Goal: Transaction & Acquisition: Purchase product/service

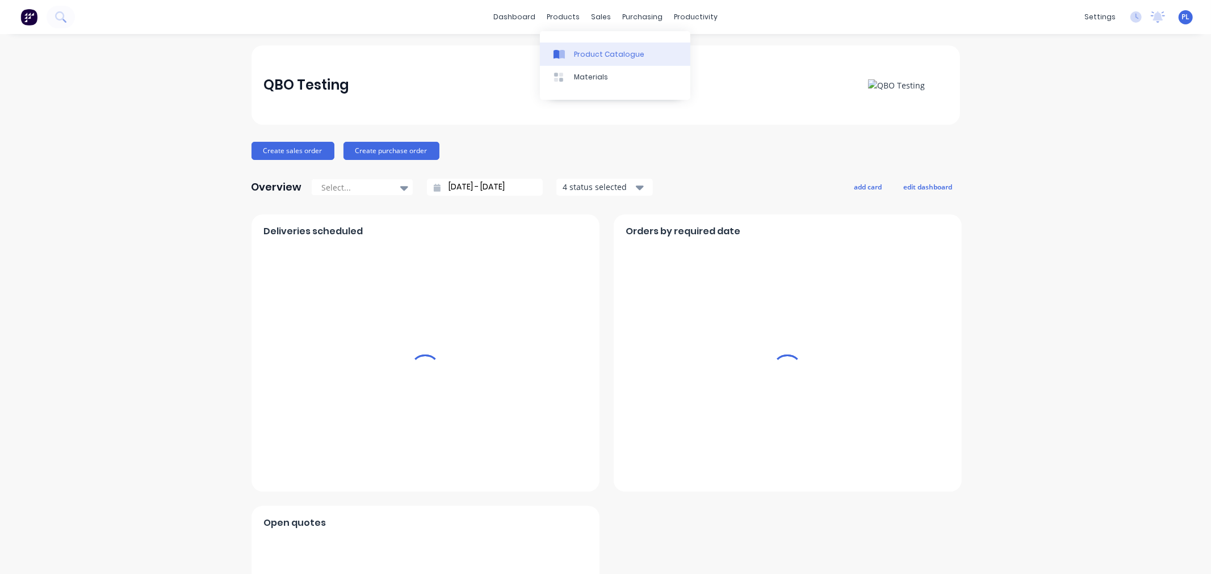
click at [593, 53] on div "Product Catalogue" at bounding box center [609, 54] width 70 height 10
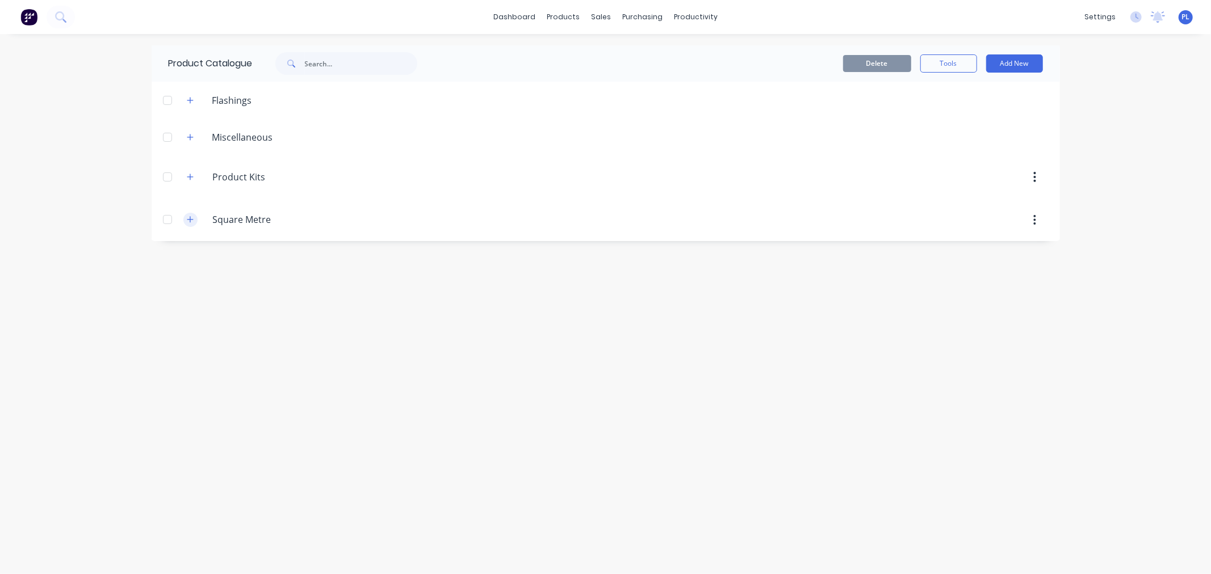
click at [194, 220] on icon "button" at bounding box center [190, 220] width 7 height 8
click at [244, 267] on div "Square Metre (Custom Kit)" at bounding box center [606, 261] width 908 height 40
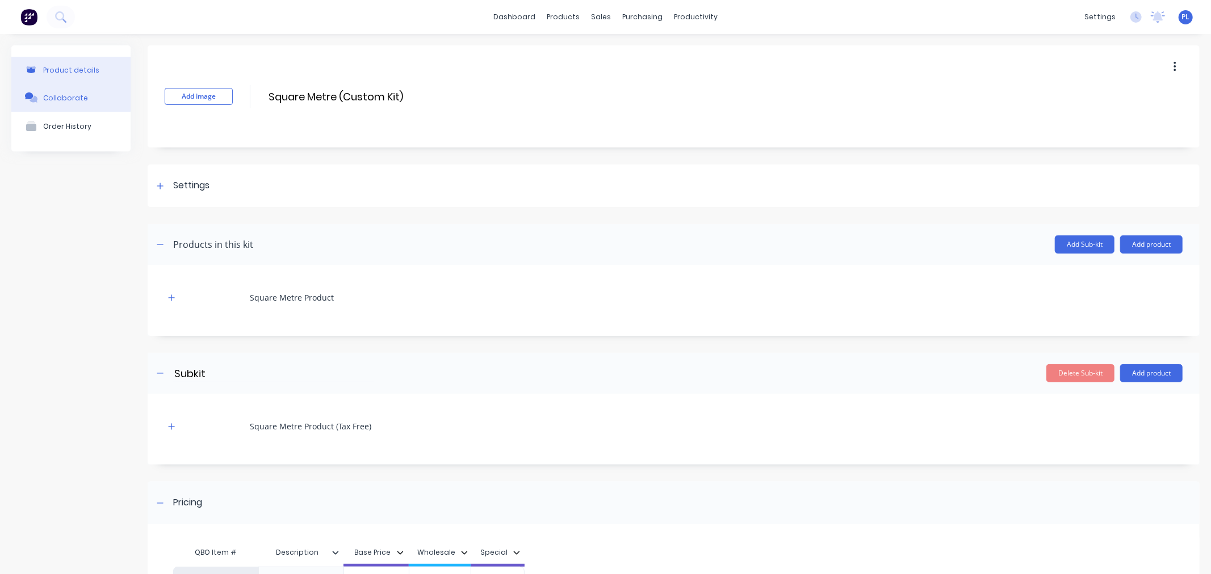
click at [56, 98] on div "Collaborate" at bounding box center [65, 98] width 45 height 9
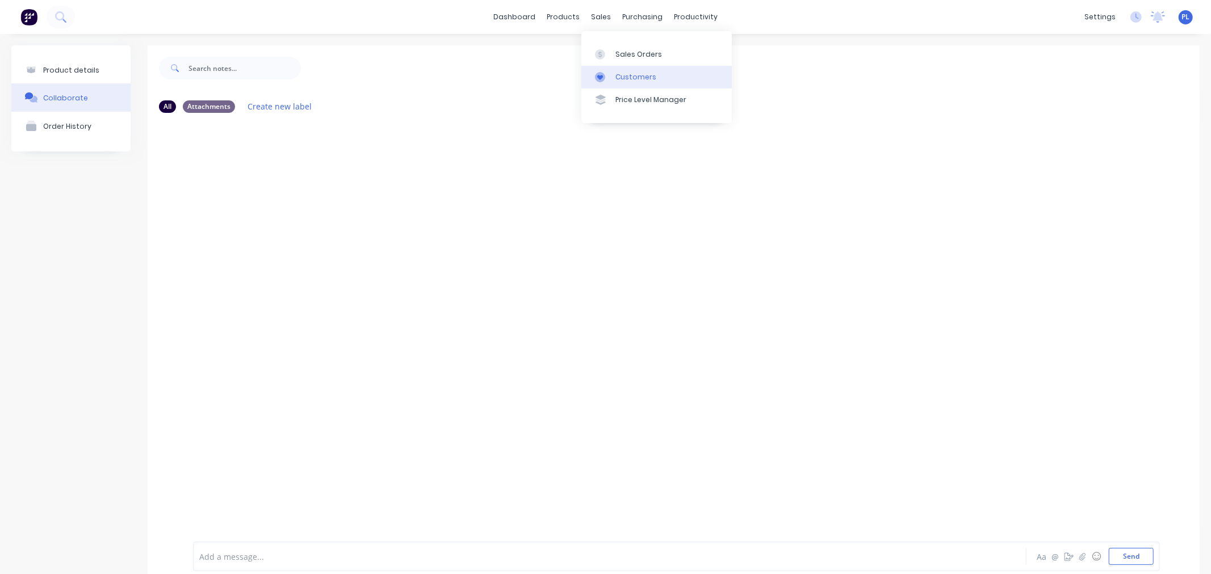
click at [634, 68] on link "Customers" at bounding box center [656, 77] width 150 height 23
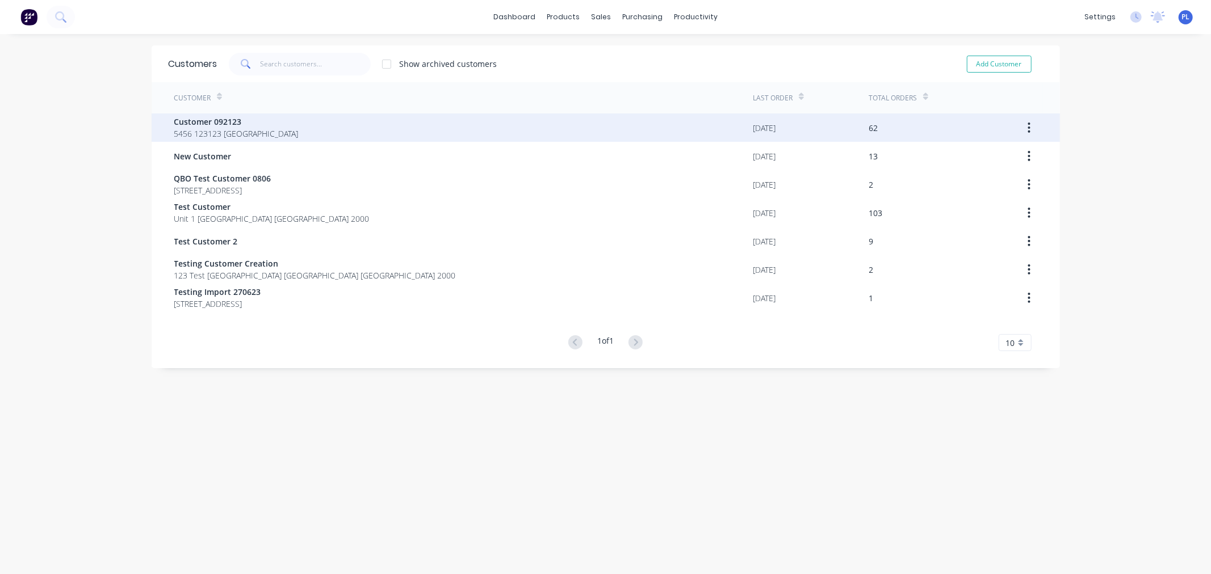
click at [288, 125] on div "Customer 092123 5456 123123 [GEOGRAPHIC_DATA]" at bounding box center [463, 128] width 579 height 28
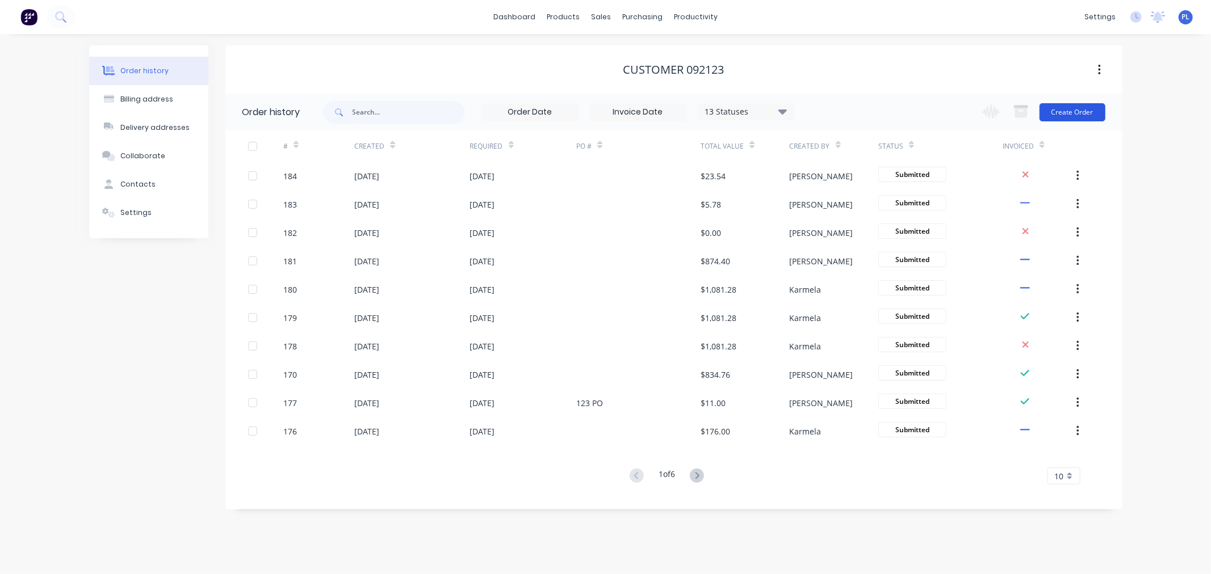
click at [1078, 108] on button "Create Order" at bounding box center [1072, 112] width 66 height 18
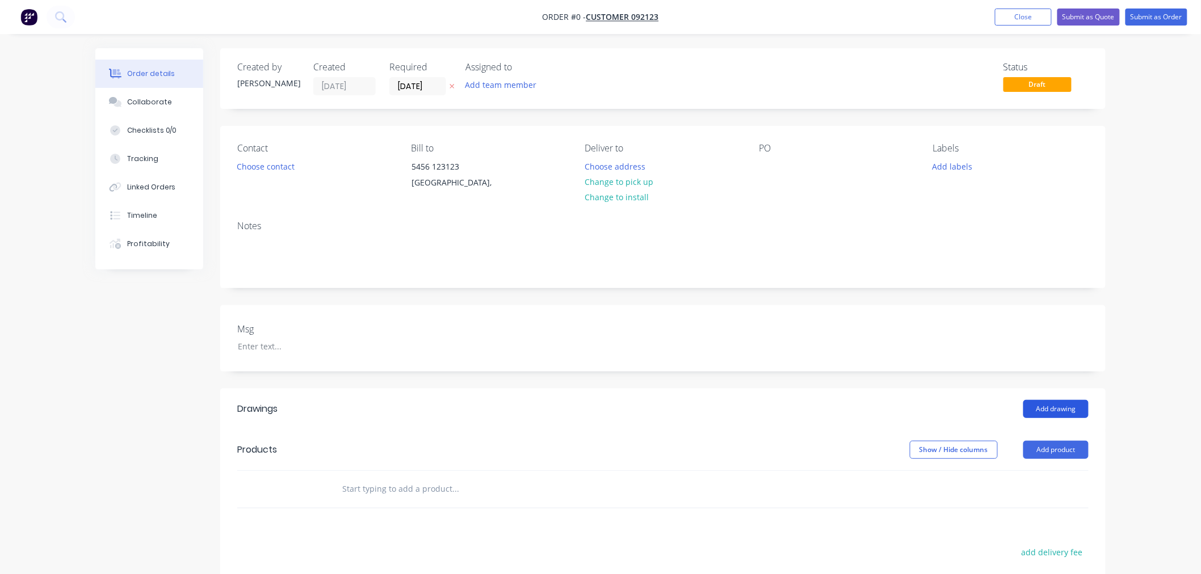
click at [1063, 401] on button "Add drawing" at bounding box center [1055, 409] width 65 height 18
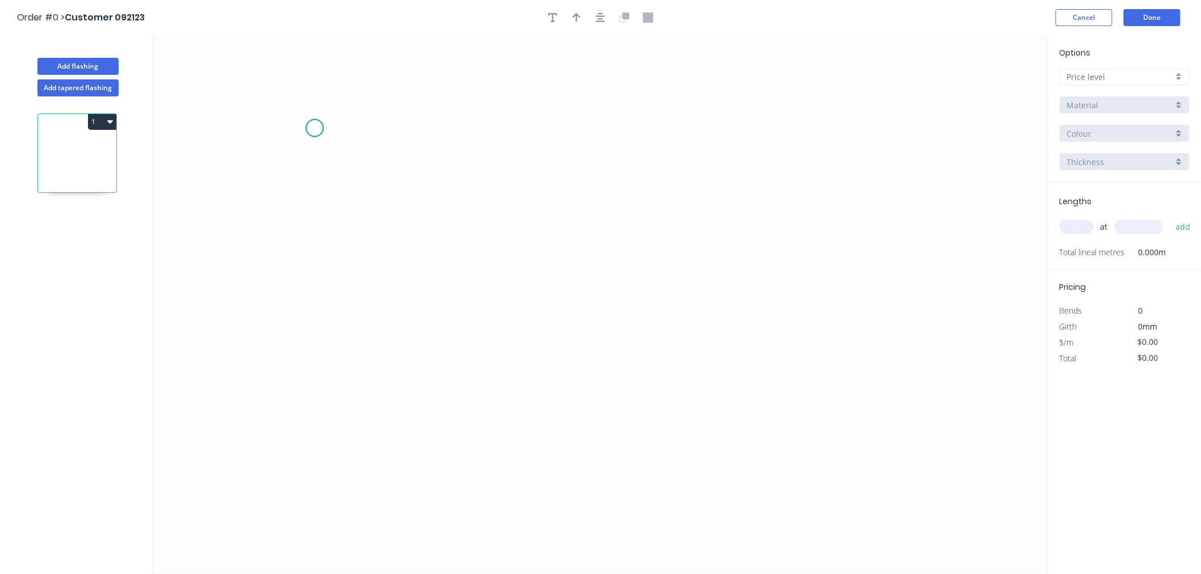
click at [314, 128] on icon "0" at bounding box center [600, 304] width 895 height 539
click at [370, 384] on icon "0" at bounding box center [600, 304] width 895 height 539
click at [531, 338] on icon "0 ?" at bounding box center [600, 304] width 895 height 539
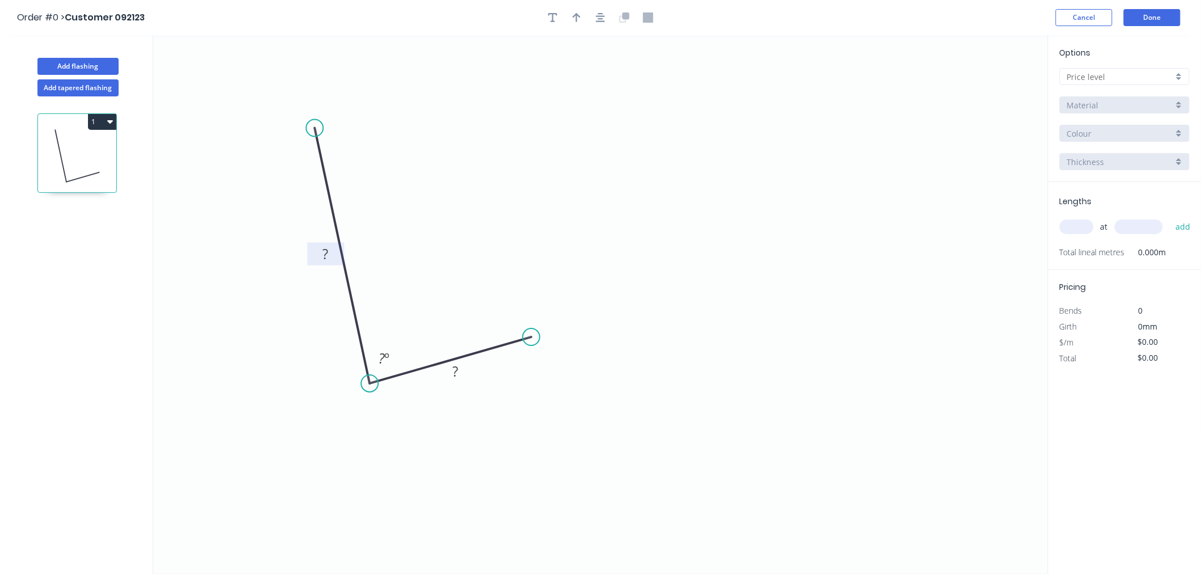
click at [343, 259] on rect at bounding box center [326, 254] width 37 height 23
click at [332, 251] on rect at bounding box center [325, 255] width 23 height 16
click at [389, 359] on tspan "º" at bounding box center [387, 358] width 5 height 19
click at [458, 371] on rect at bounding box center [455, 372] width 23 height 16
drag, startPoint x: 773, startPoint y: 337, endPoint x: 855, endPoint y: 305, distance: 87.5
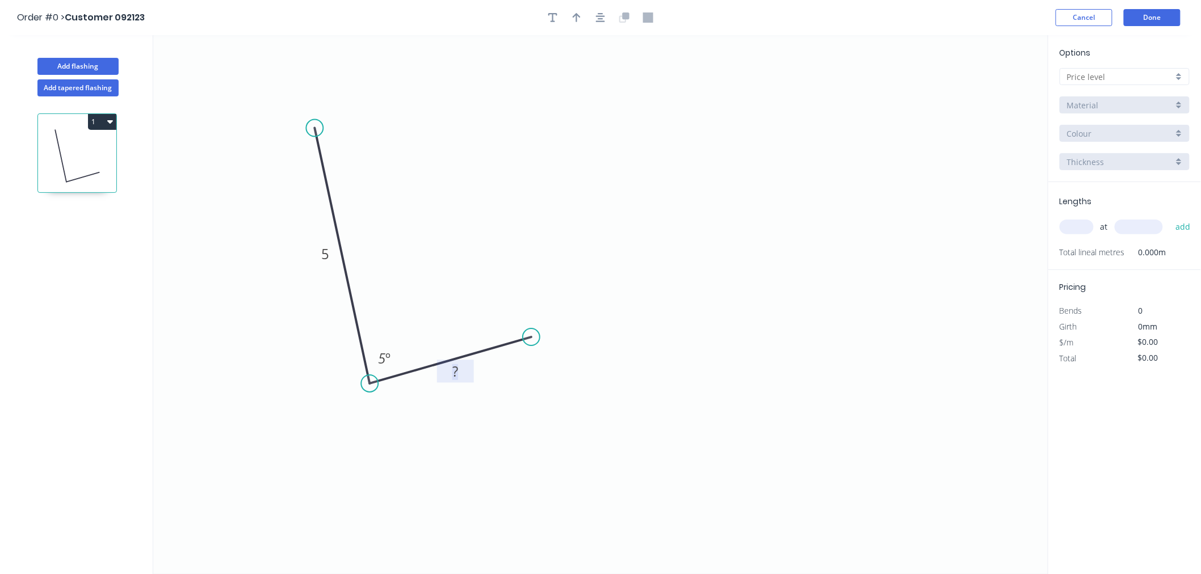
click at [789, 328] on icon "0 5 ? 5 º" at bounding box center [600, 304] width 895 height 539
click at [1076, 223] on input "text" at bounding box center [1077, 227] width 34 height 15
type input "5"
click at [1142, 220] on input "text" at bounding box center [1139, 227] width 48 height 15
type input "1234"
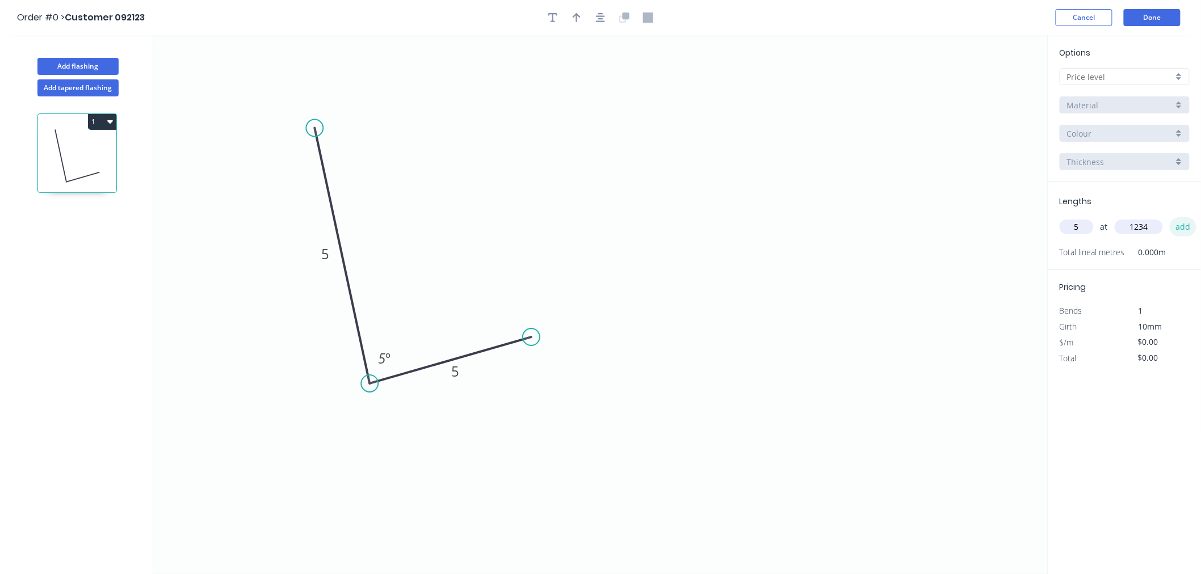
click at [1187, 224] on button "add" at bounding box center [1183, 226] width 27 height 19
click at [1143, 13] on button "Done" at bounding box center [1152, 17] width 57 height 17
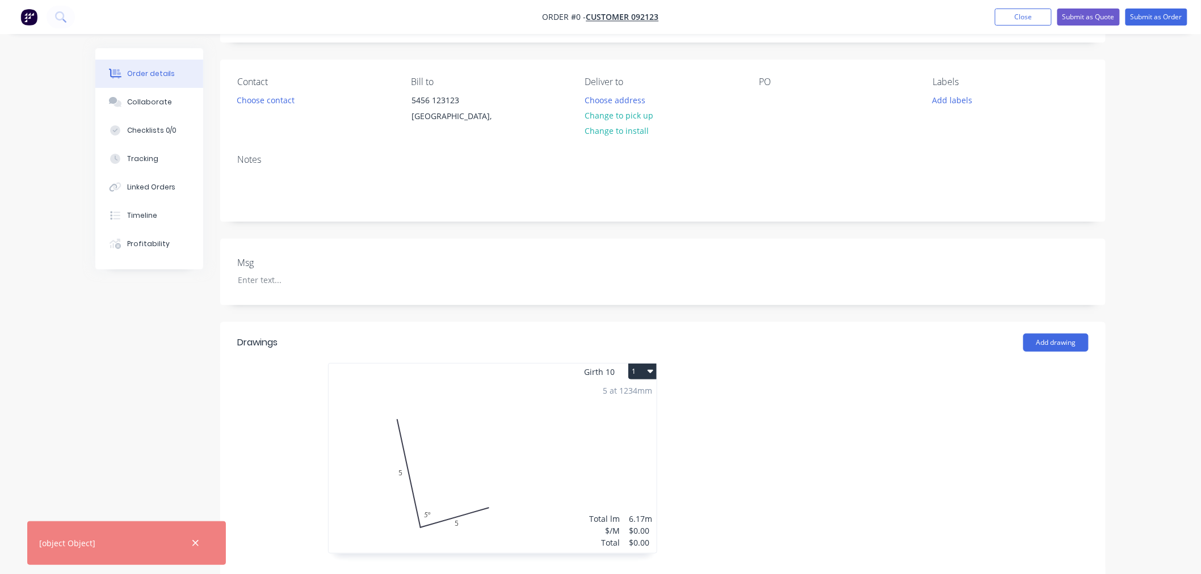
scroll to position [252, 0]
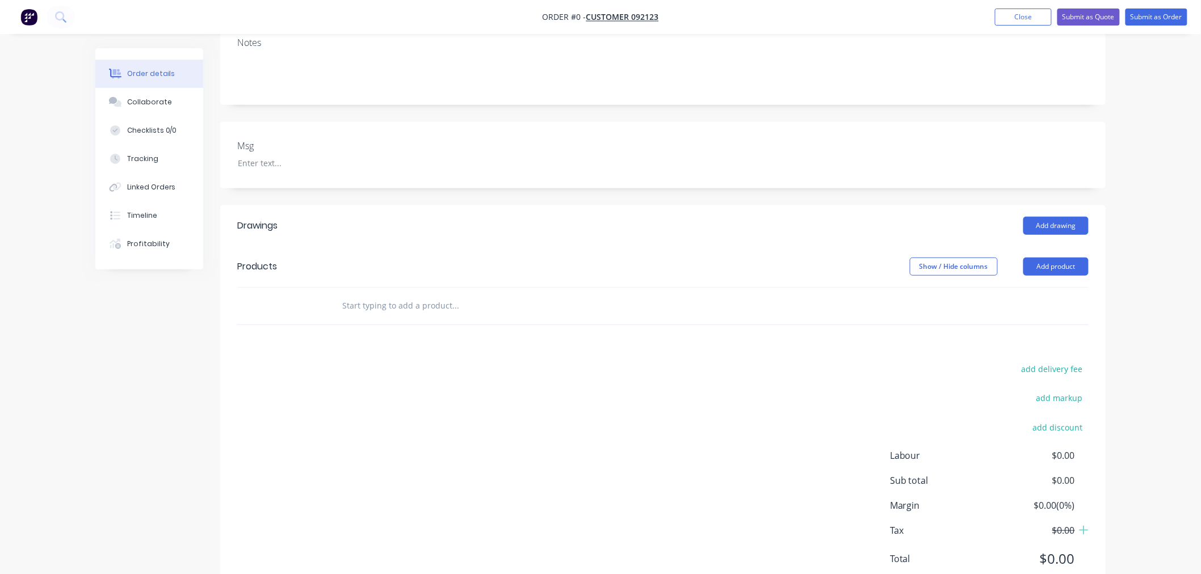
scroll to position [161, 0]
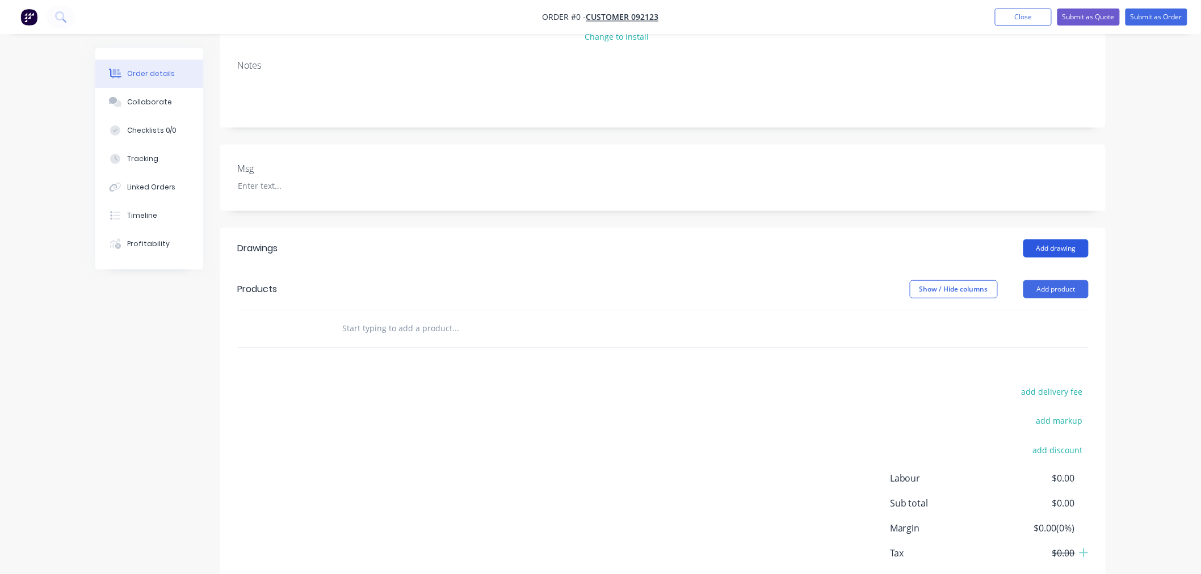
click at [1037, 250] on button "Add drawing" at bounding box center [1055, 249] width 65 height 18
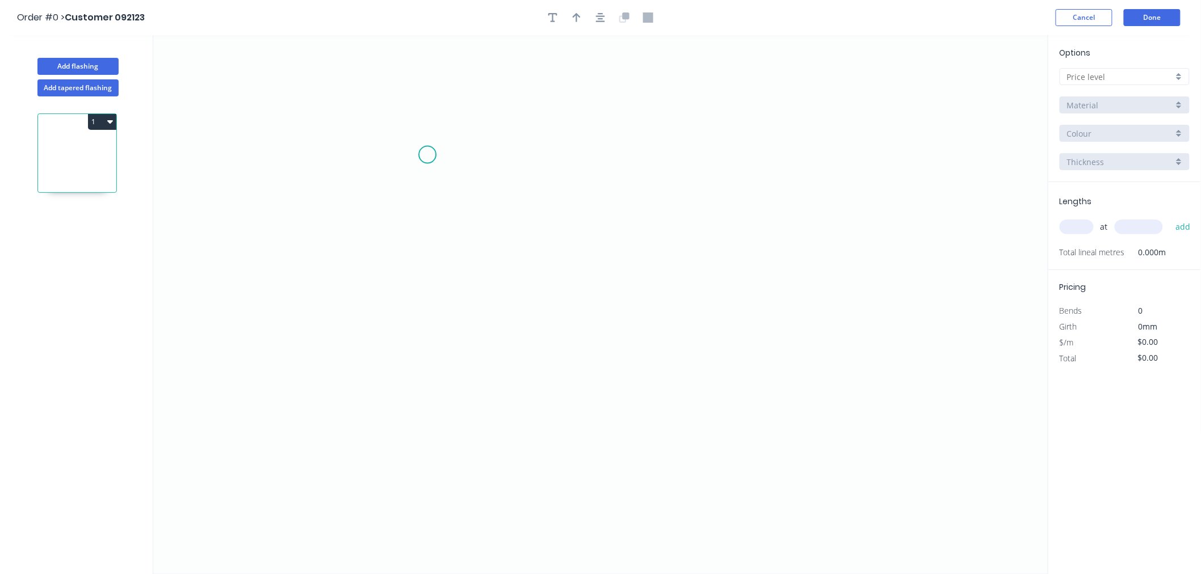
click at [338, 134] on icon "0" at bounding box center [600, 304] width 895 height 539
click at [423, 383] on icon "0" at bounding box center [600, 304] width 895 height 539
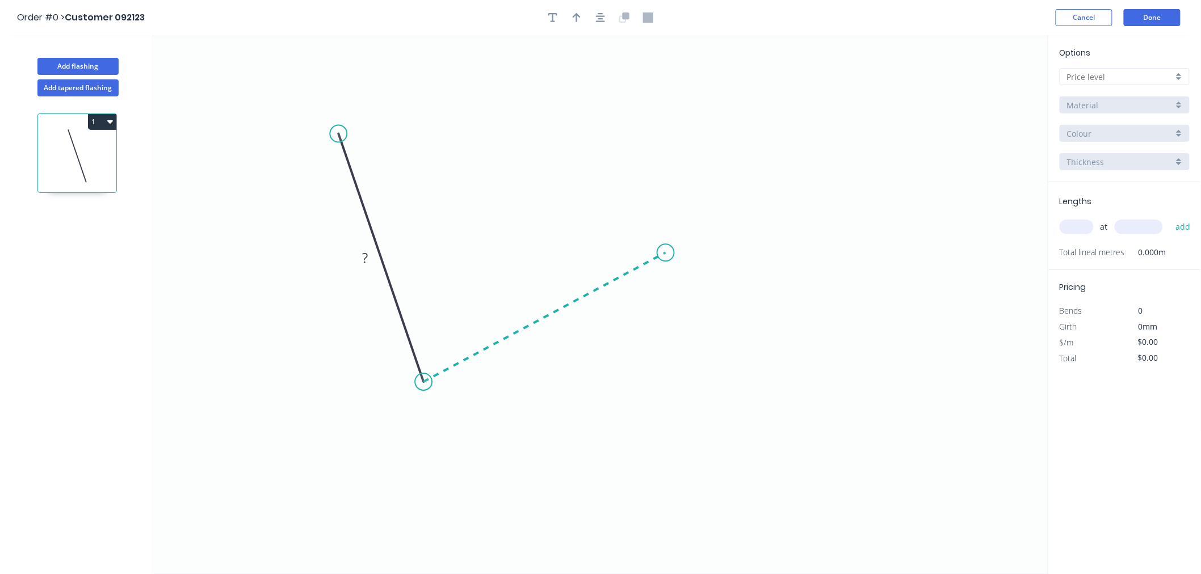
click at [667, 253] on icon "0 ?" at bounding box center [600, 304] width 895 height 539
click at [560, 327] on rect at bounding box center [553, 328] width 23 height 16
click at [430, 352] on tspan "?" at bounding box center [432, 355] width 6 height 19
click at [367, 267] on rect at bounding box center [365, 258] width 37 height 23
click at [368, 257] on rect at bounding box center [365, 259] width 23 height 16
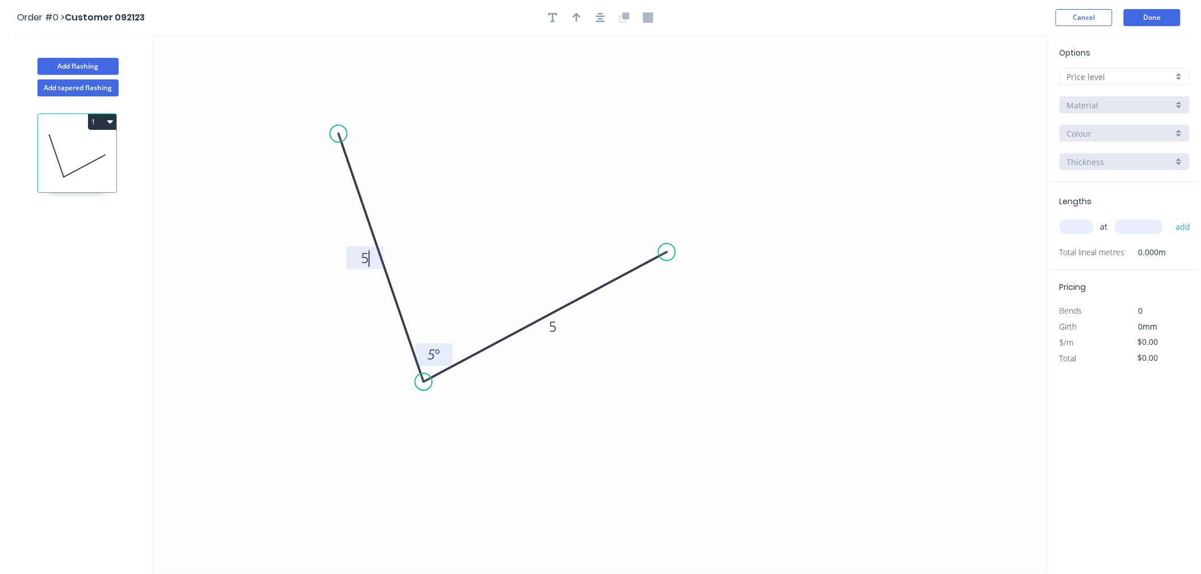
click at [461, 204] on icon "0 5 5 5 º" at bounding box center [600, 304] width 895 height 539
click at [97, 92] on button "Add tapered flashing" at bounding box center [77, 87] width 81 height 17
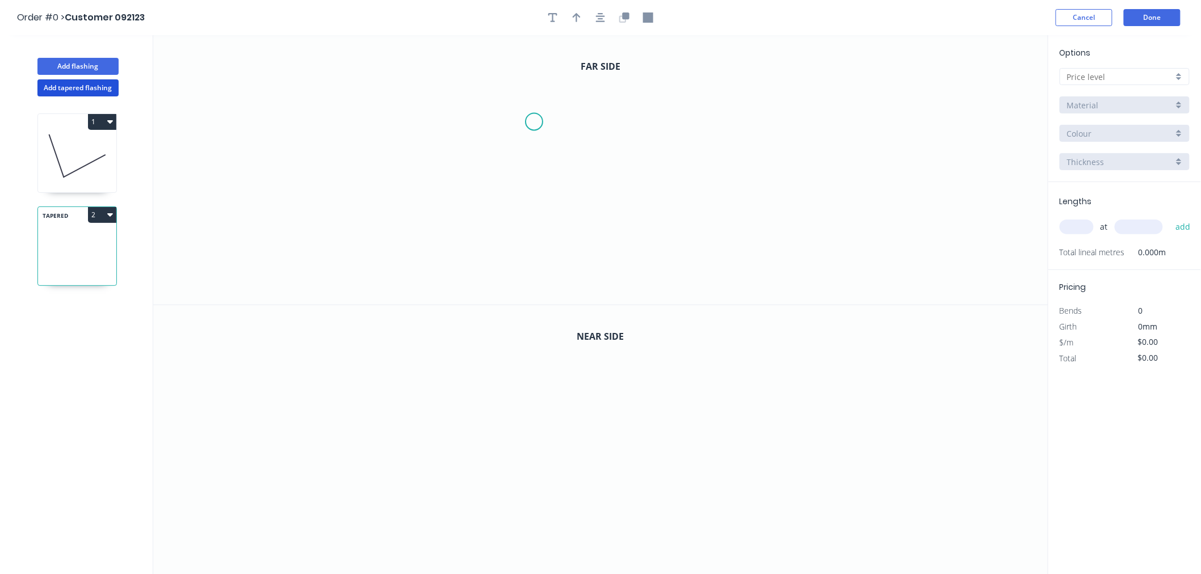
click at [490, 106] on icon "0" at bounding box center [600, 170] width 895 height 270
click at [788, 201] on icon "0" at bounding box center [600, 170] width 895 height 270
click at [473, 413] on icon "0" at bounding box center [600, 440] width 895 height 270
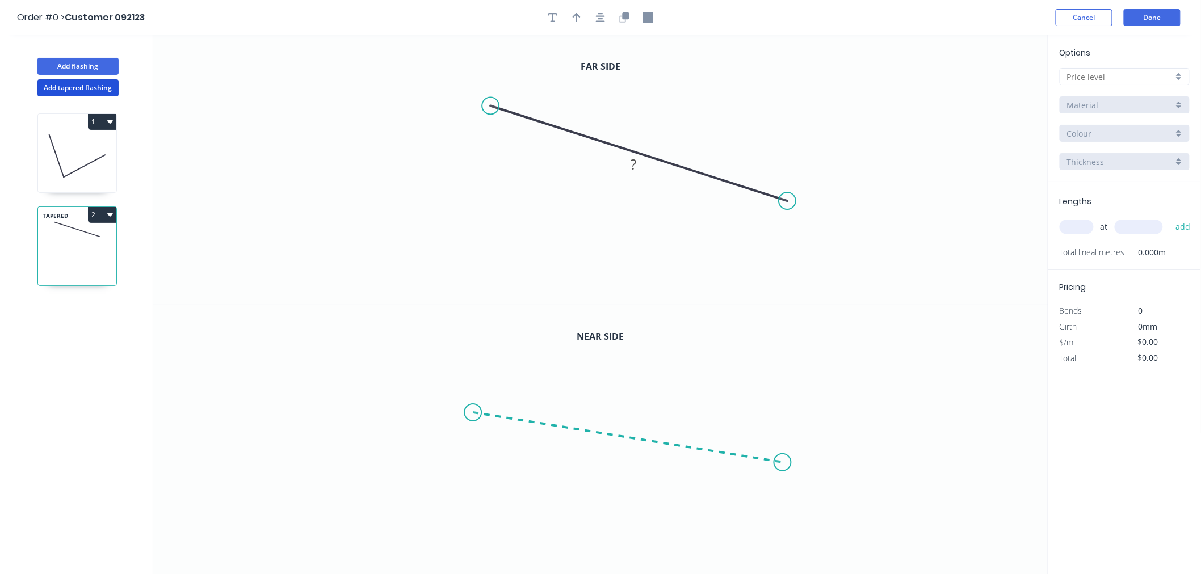
click at [793, 465] on icon "0" at bounding box center [600, 440] width 895 height 270
click at [639, 450] on rect at bounding box center [630, 451] width 23 height 16
click at [632, 158] on tspan "?" at bounding box center [634, 164] width 6 height 19
drag, startPoint x: 677, startPoint y: 258, endPoint x: 993, endPoint y: 118, distance: 345.8
click at [723, 246] on icon "0 5" at bounding box center [600, 170] width 895 height 270
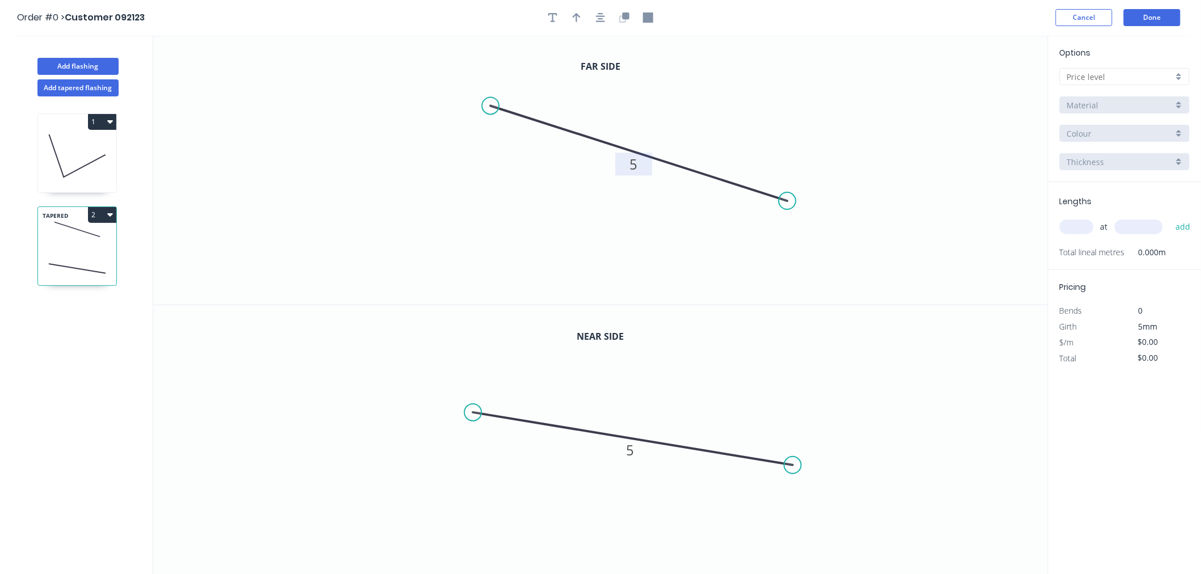
click at [1112, 74] on input "text" at bounding box center [1120, 77] width 106 height 12
click at [1092, 104] on div "A" at bounding box center [1124, 99] width 129 height 20
type input "A"
type input "$1.00"
click at [1083, 224] on input "text" at bounding box center [1077, 227] width 34 height 15
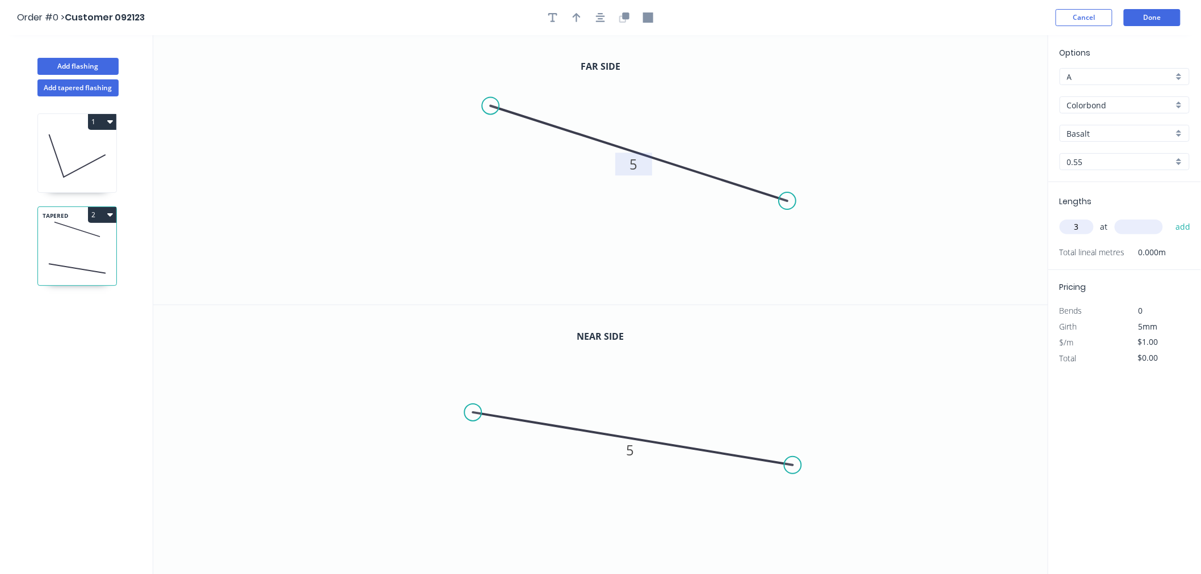
type input "3"
click at [1131, 228] on input "text" at bounding box center [1139, 227] width 48 height 15
type input "12"
click at [1186, 225] on button "add" at bounding box center [1183, 226] width 27 height 19
type input "$0.04"
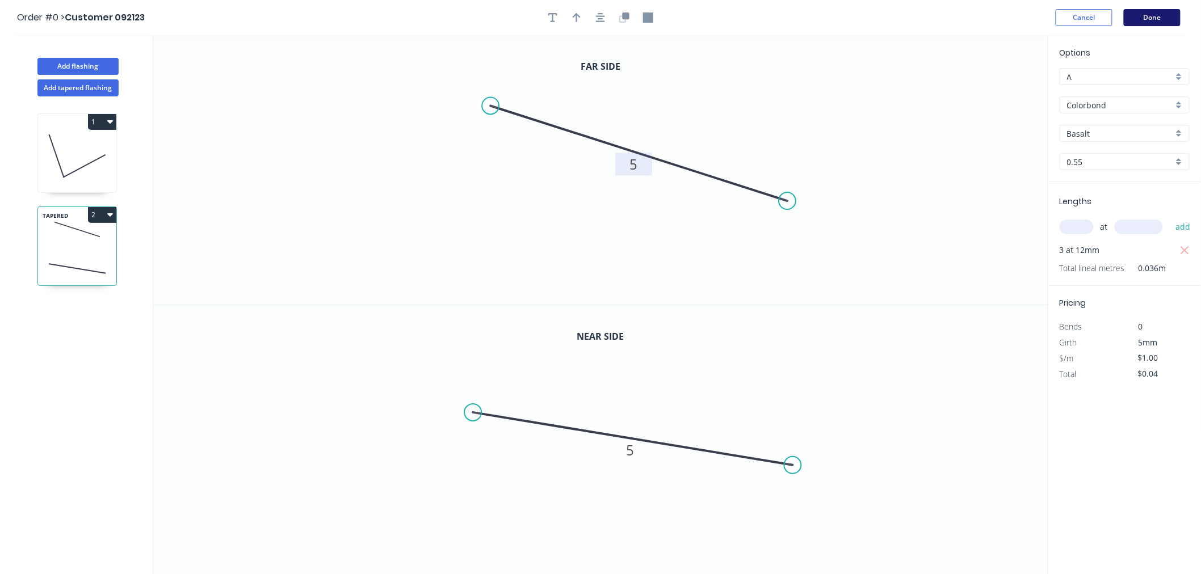
click at [1151, 13] on button "Done" at bounding box center [1152, 17] width 57 height 17
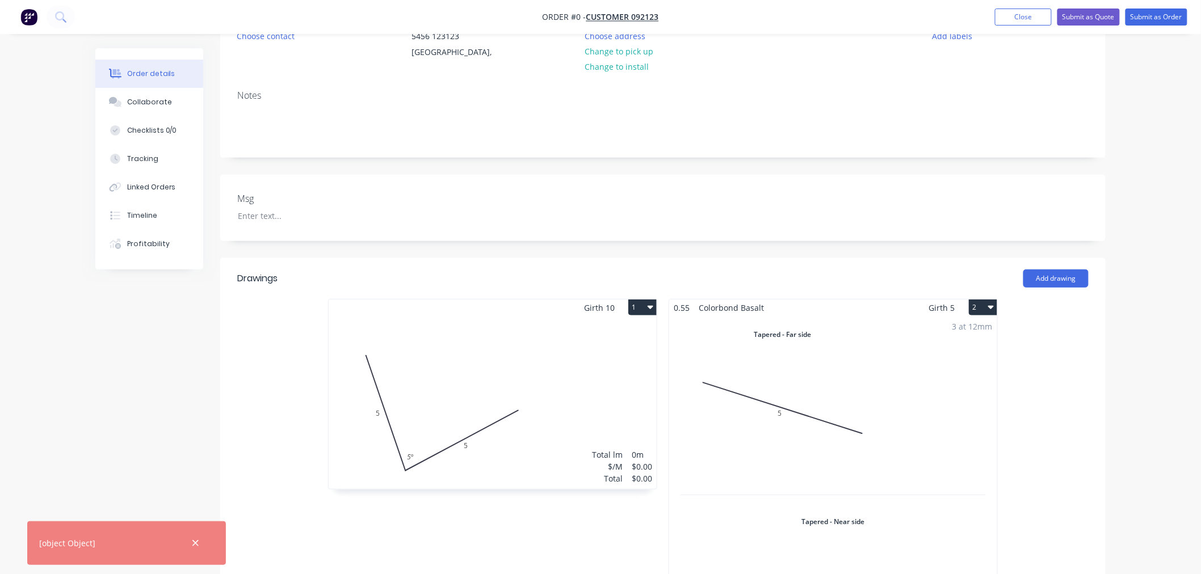
scroll to position [315, 0]
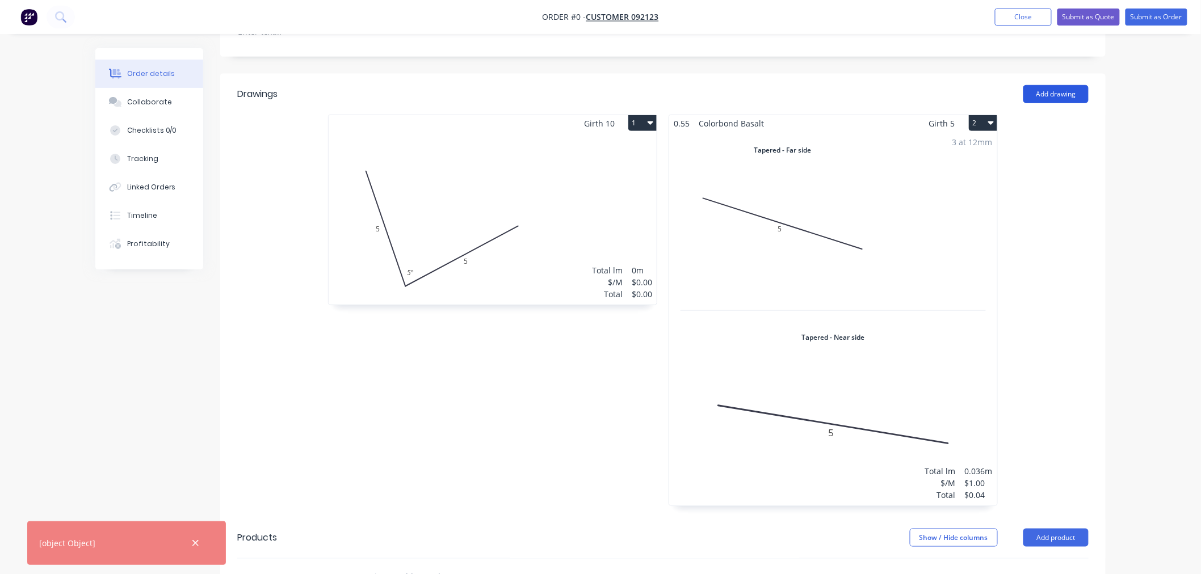
click at [1062, 93] on button "Add drawing" at bounding box center [1055, 94] width 65 height 18
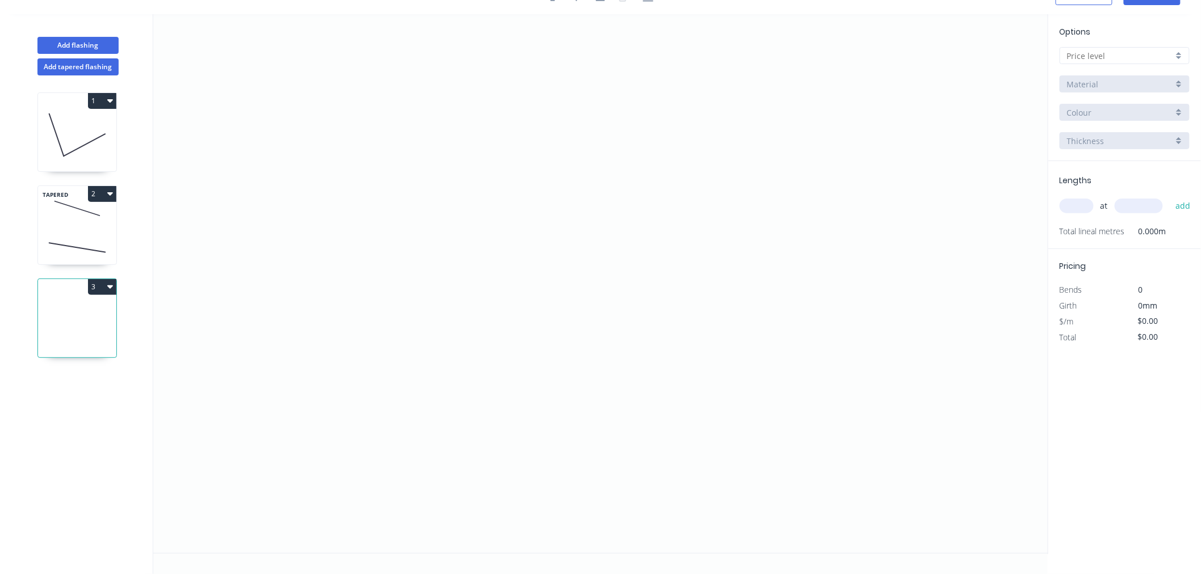
click at [62, 212] on icon at bounding box center [77, 208] width 78 height 33
type input "A"
type input "$1.00"
type input "$0.04"
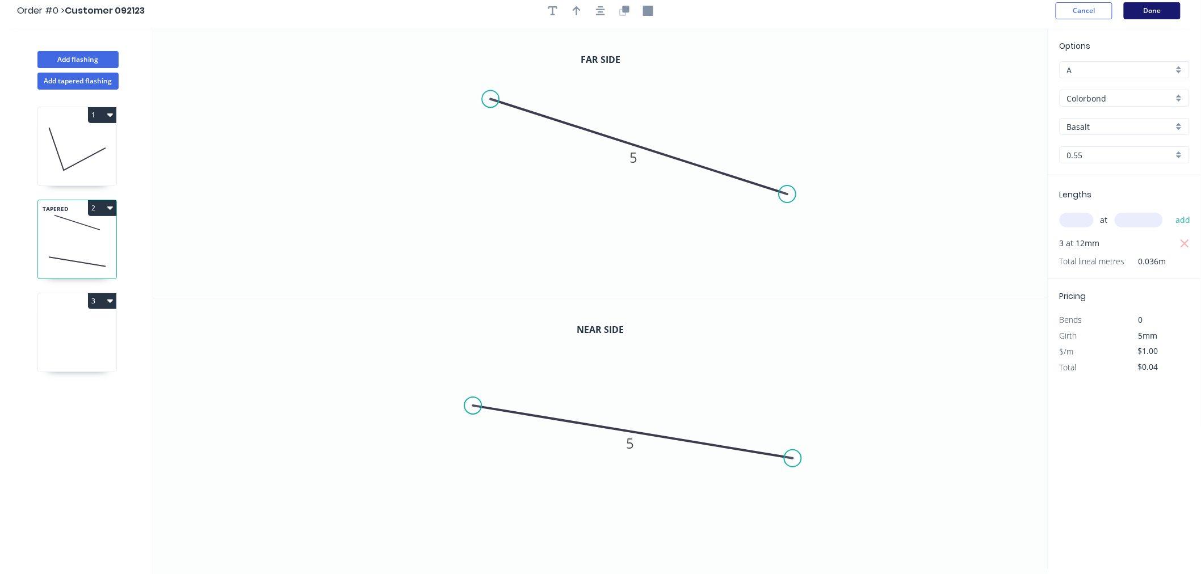
scroll to position [0, 0]
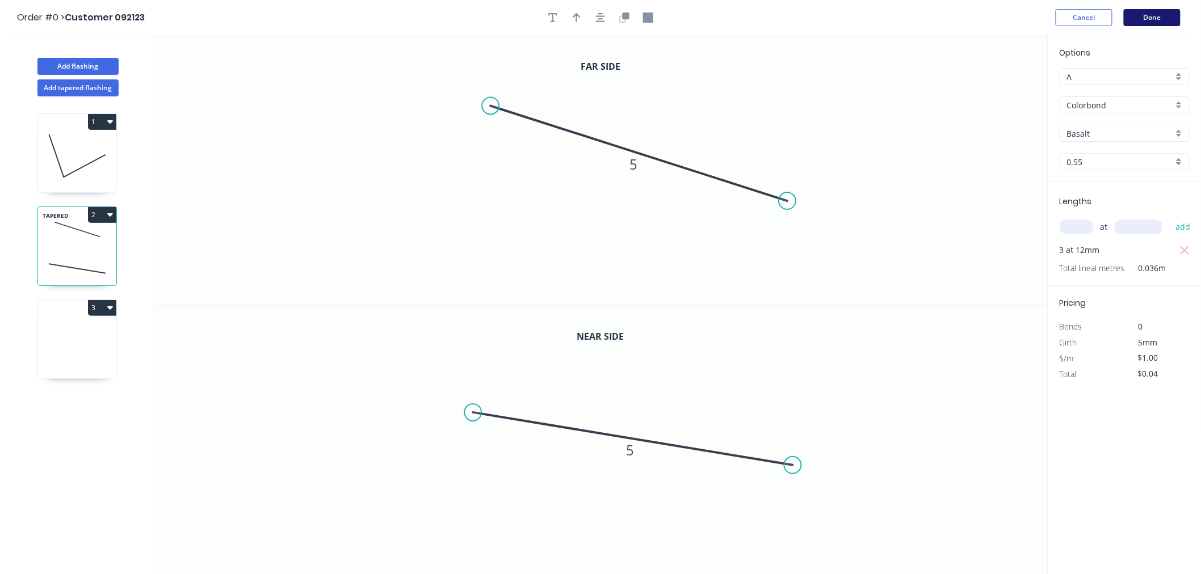
click at [1179, 11] on button "Done" at bounding box center [1152, 17] width 57 height 17
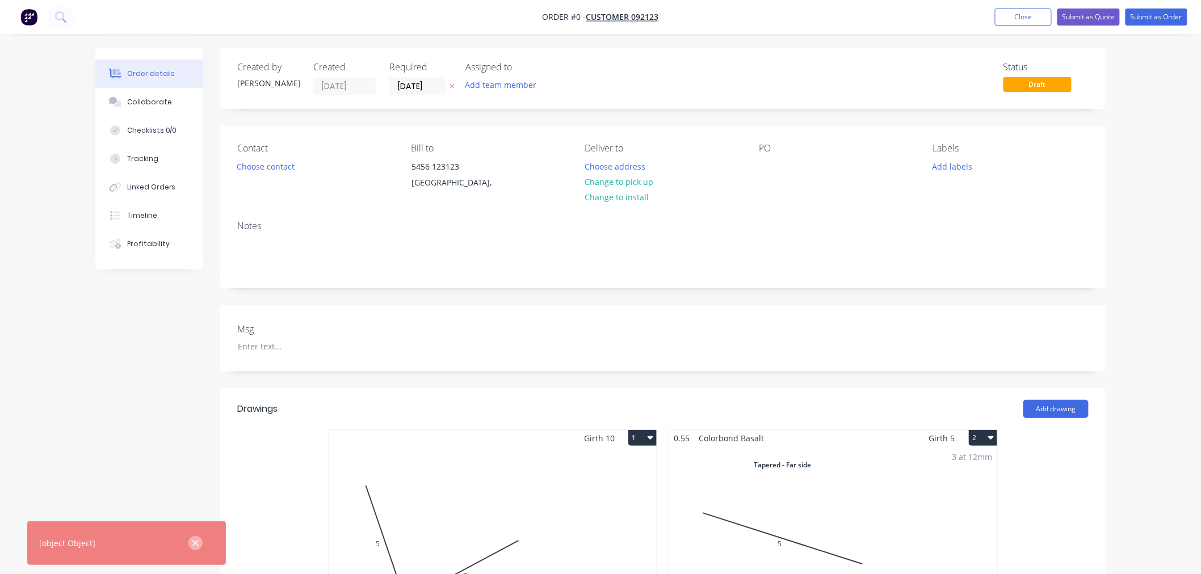
drag, startPoint x: 188, startPoint y: 548, endPoint x: 195, endPoint y: 548, distance: 6.8
click at [195, 548] on div at bounding box center [195, 543] width 37 height 27
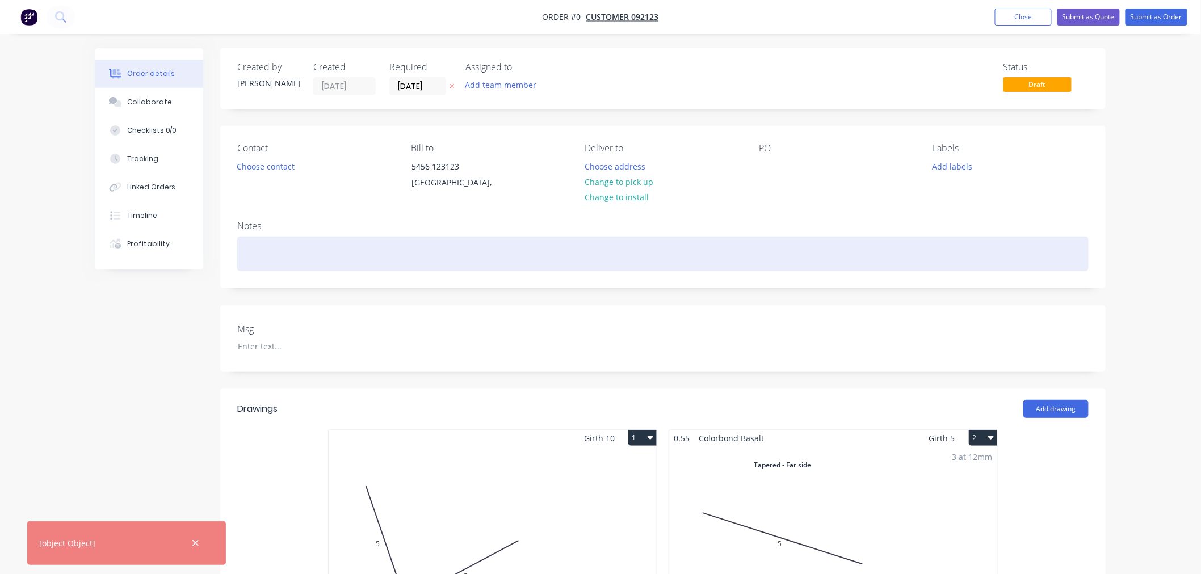
drag, startPoint x: 198, startPoint y: 547, endPoint x: 812, endPoint y: 268, distance: 674.9
click at [199, 543] on icon "button" at bounding box center [195, 544] width 7 height 10
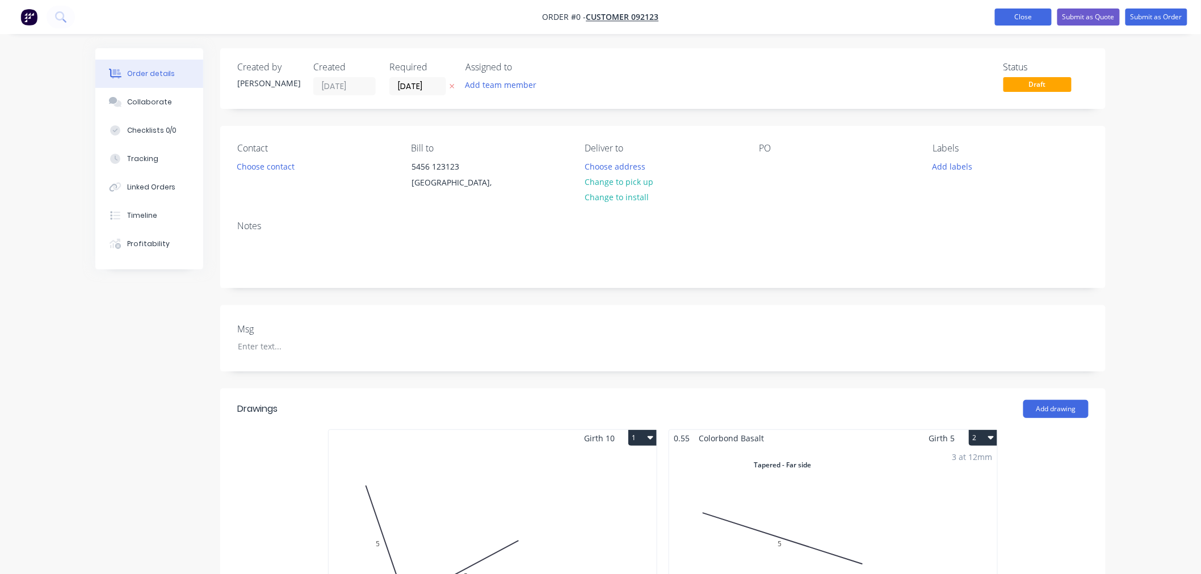
click at [1019, 24] on button "Close" at bounding box center [1023, 17] width 57 height 17
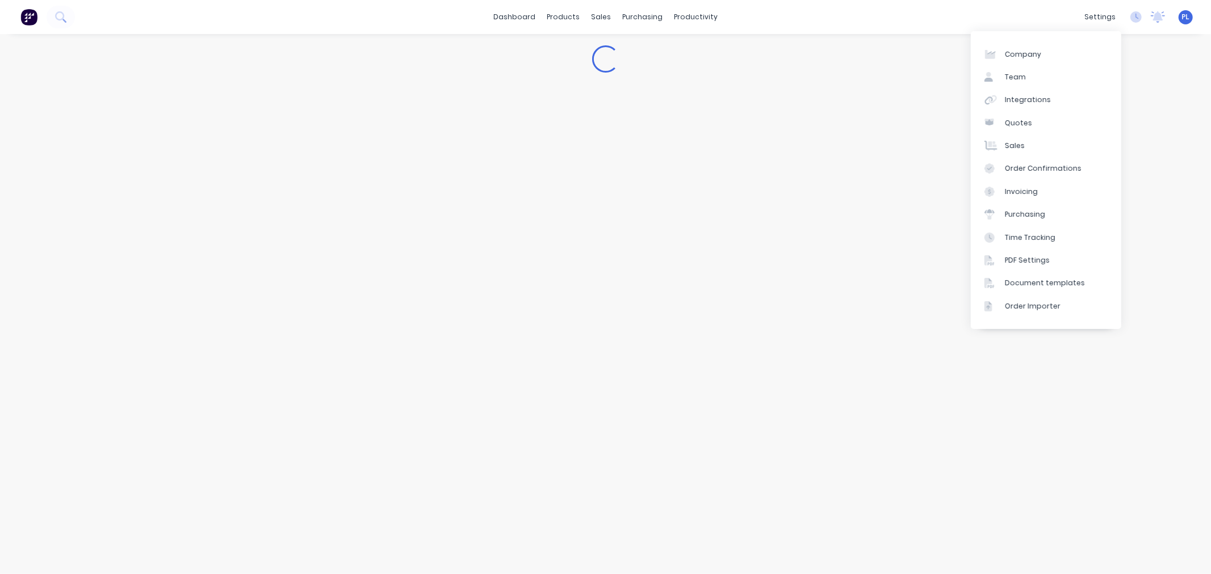
click at [339, 219] on div "Loading..." at bounding box center [605, 304] width 1211 height 540
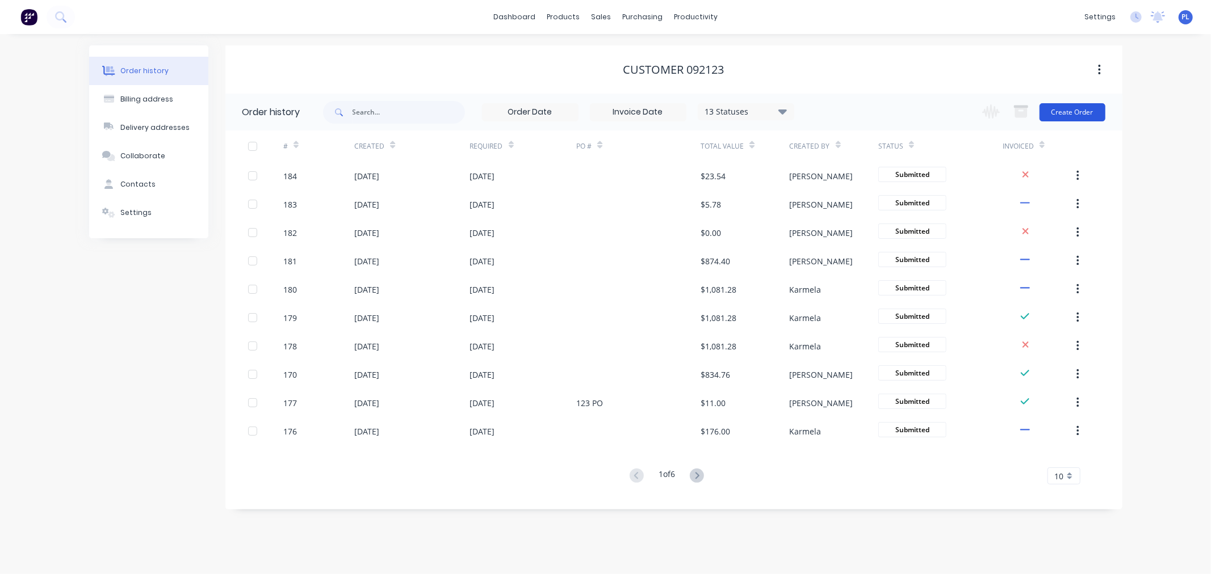
click at [1070, 108] on button "Create Order" at bounding box center [1072, 112] width 66 height 18
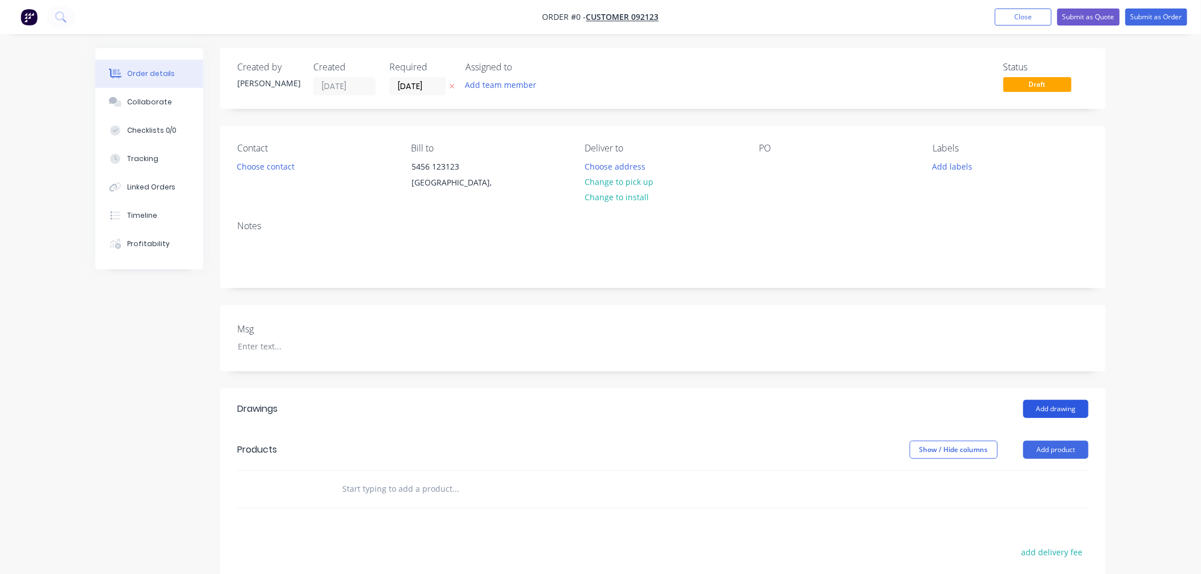
click at [1074, 405] on button "Add drawing" at bounding box center [1055, 409] width 65 height 18
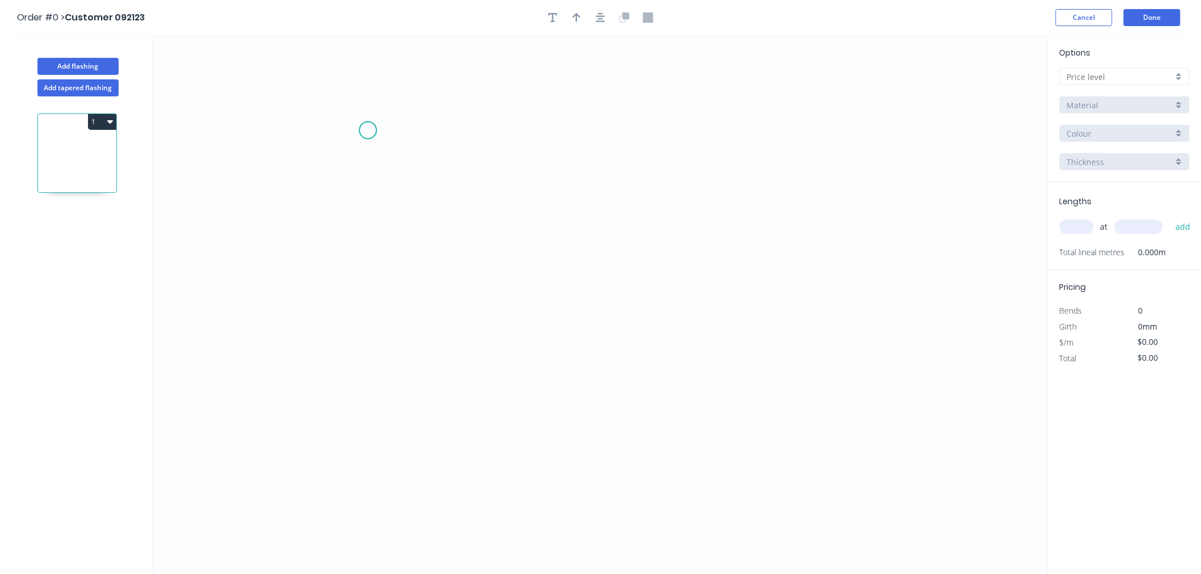
click at [368, 131] on icon "0" at bounding box center [600, 304] width 895 height 539
click at [500, 426] on icon "0" at bounding box center [600, 304] width 895 height 539
click at [420, 282] on tspan "?" at bounding box center [418, 279] width 6 height 19
click at [678, 277] on icon "0 ?6" at bounding box center [600, 304] width 895 height 539
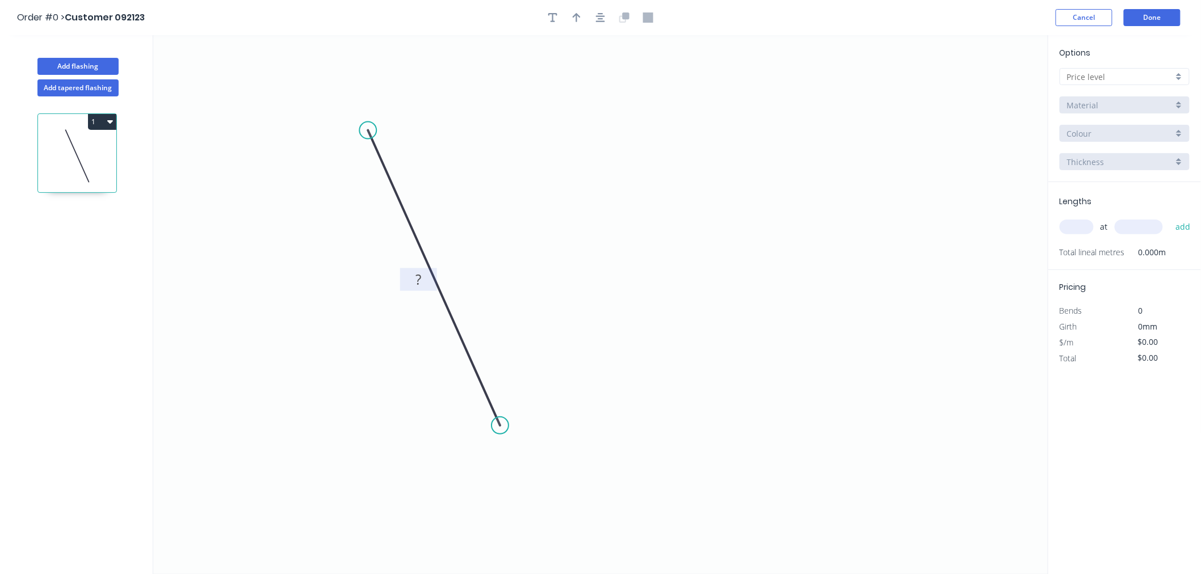
click at [428, 276] on rect at bounding box center [418, 280] width 23 height 16
drag, startPoint x: 422, startPoint y: 276, endPoint x: 401, endPoint y: 275, distance: 20.5
click at [401, 275] on g "?" at bounding box center [418, 279] width 37 height 23
click at [854, 219] on icon "0 ?6" at bounding box center [600, 304] width 895 height 539
drag, startPoint x: 414, startPoint y: 279, endPoint x: 423, endPoint y: 279, distance: 9.1
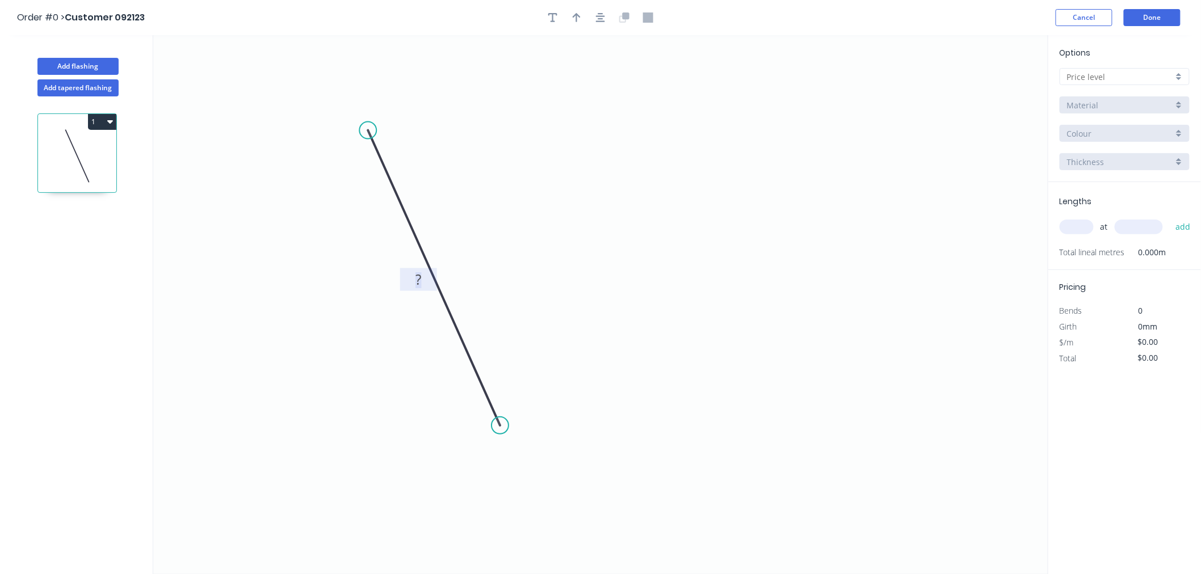
click at [415, 279] on g "?" at bounding box center [418, 279] width 23 height 19
click at [658, 243] on icon "0 3" at bounding box center [600, 304] width 895 height 539
click at [1076, 65] on div "Options A Material Colour Thickness" at bounding box center [1124, 115] width 153 height 136
click at [1084, 75] on input "text" at bounding box center [1120, 77] width 106 height 12
click at [1090, 106] on div "A" at bounding box center [1124, 99] width 129 height 20
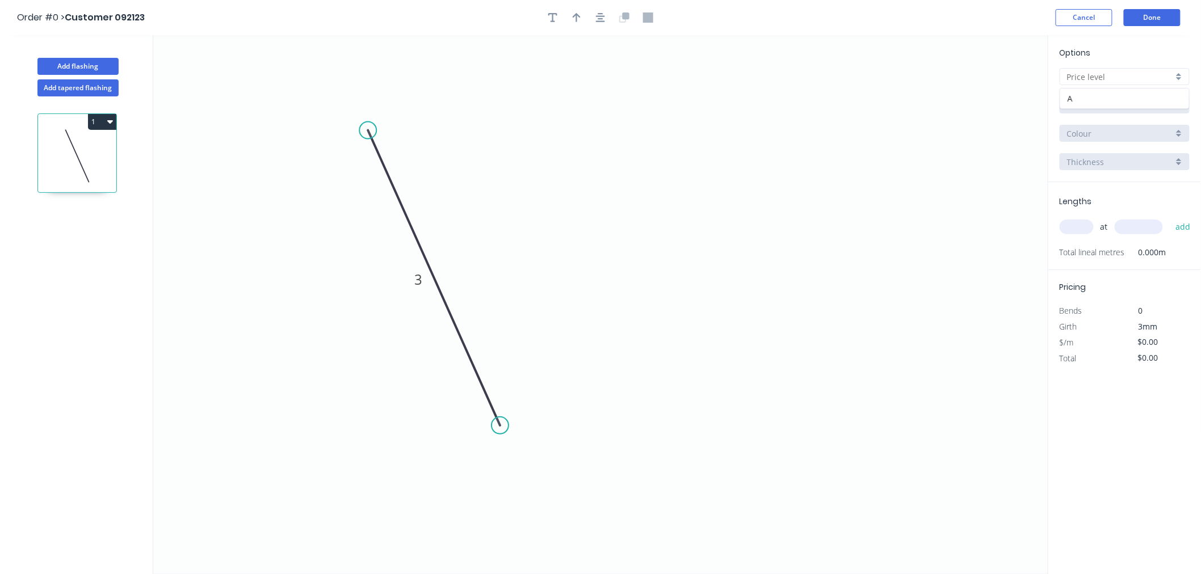
type input "A"
type input "$1.00"
drag, startPoint x: 1088, startPoint y: 222, endPoint x: 1106, endPoint y: 226, distance: 18.5
click at [1088, 223] on input "text" at bounding box center [1077, 227] width 34 height 15
type input "1"
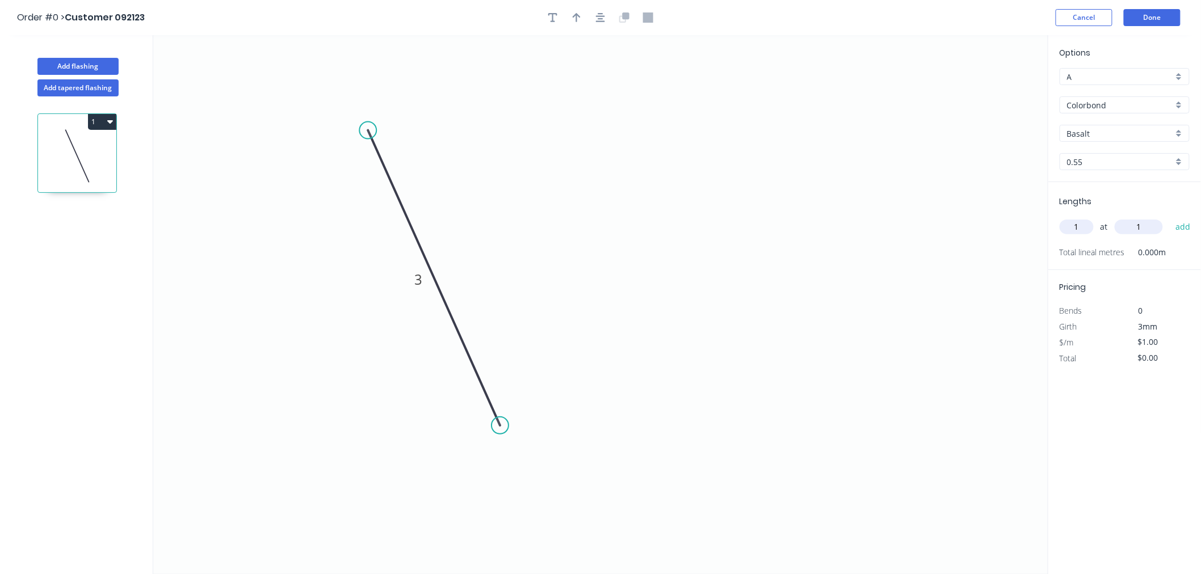
click at [1148, 220] on input "1" at bounding box center [1139, 227] width 48 height 15
type input "1234"
click at [1182, 228] on button "add" at bounding box center [1183, 226] width 27 height 19
type input "$1.23"
click at [1152, 20] on button "Done" at bounding box center [1152, 17] width 57 height 17
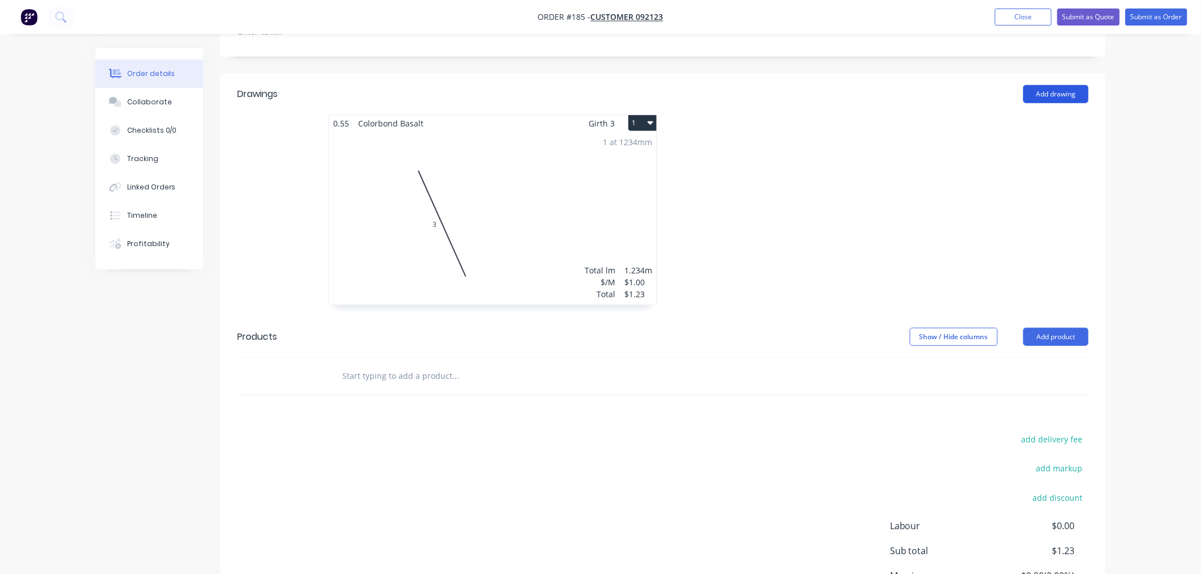
click at [1049, 95] on button "Add drawing" at bounding box center [1055, 94] width 65 height 18
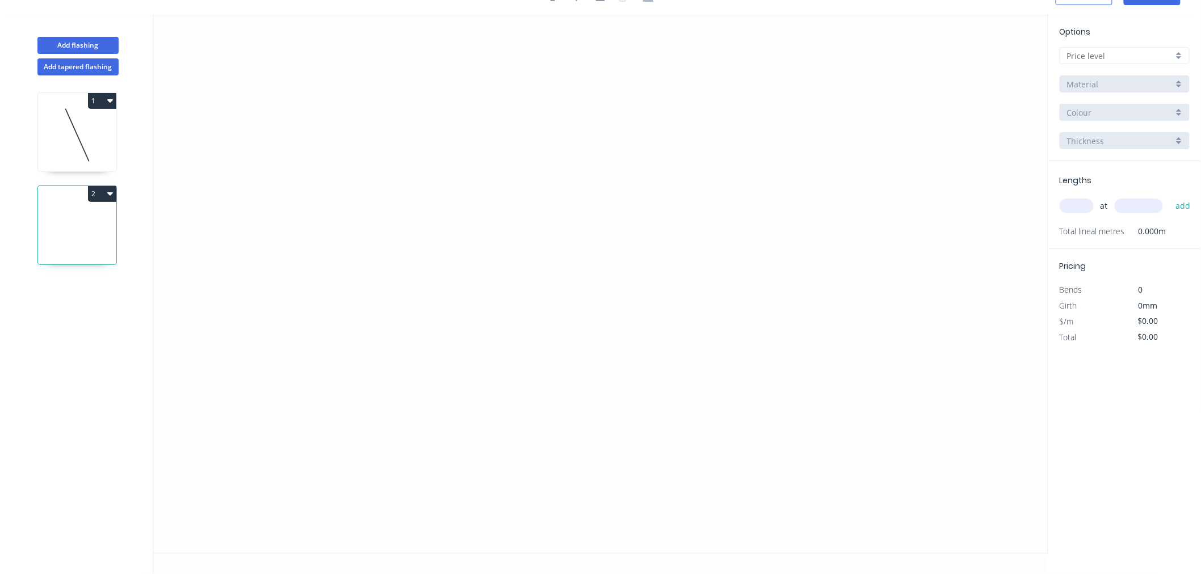
scroll to position [21, 0]
click at [94, 71] on button "Add tapered flashing" at bounding box center [77, 66] width 81 height 17
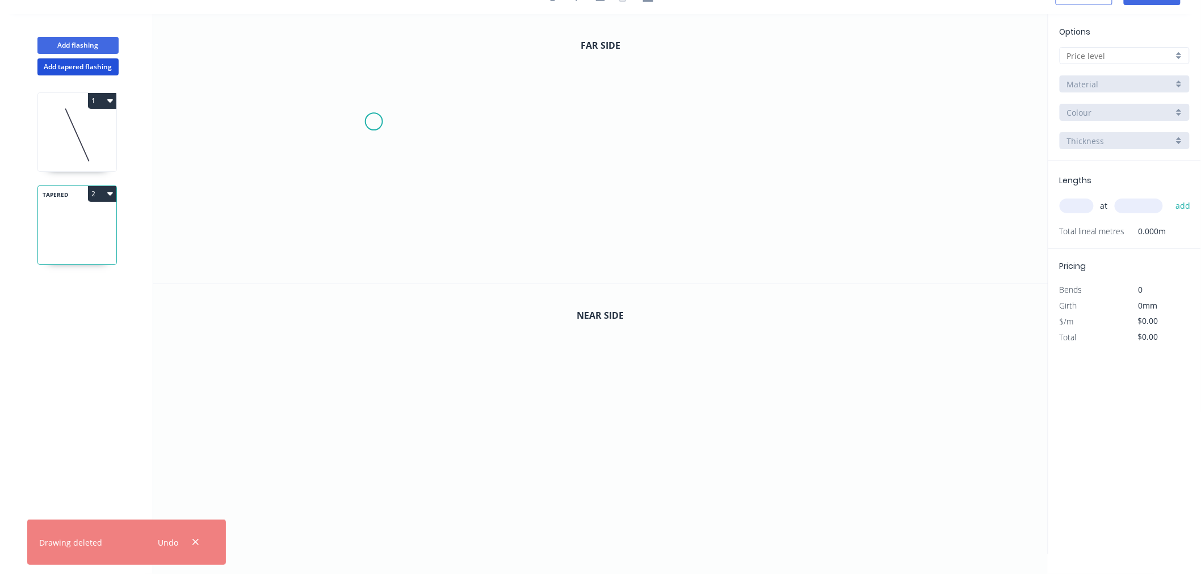
click at [412, 127] on icon "0" at bounding box center [600, 149] width 895 height 270
click at [685, 179] on icon "0 ?" at bounding box center [600, 149] width 895 height 270
click at [434, 103] on rect at bounding box center [422, 99] width 37 height 23
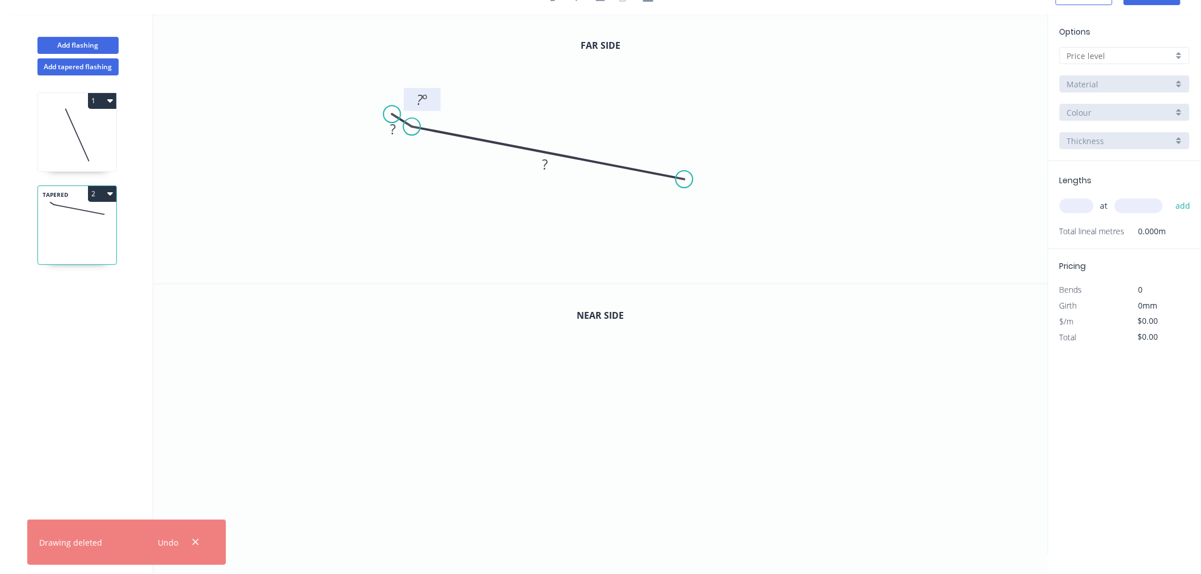
click at [426, 100] on tspan "º" at bounding box center [425, 99] width 5 height 19
click at [392, 140] on icon "0 ? ? 6 º" at bounding box center [600, 149] width 895 height 270
click at [393, 135] on tspan "?" at bounding box center [393, 129] width 6 height 19
click at [548, 163] on rect at bounding box center [545, 165] width 23 height 16
click at [628, 364] on icon "0" at bounding box center [600, 419] width 895 height 270
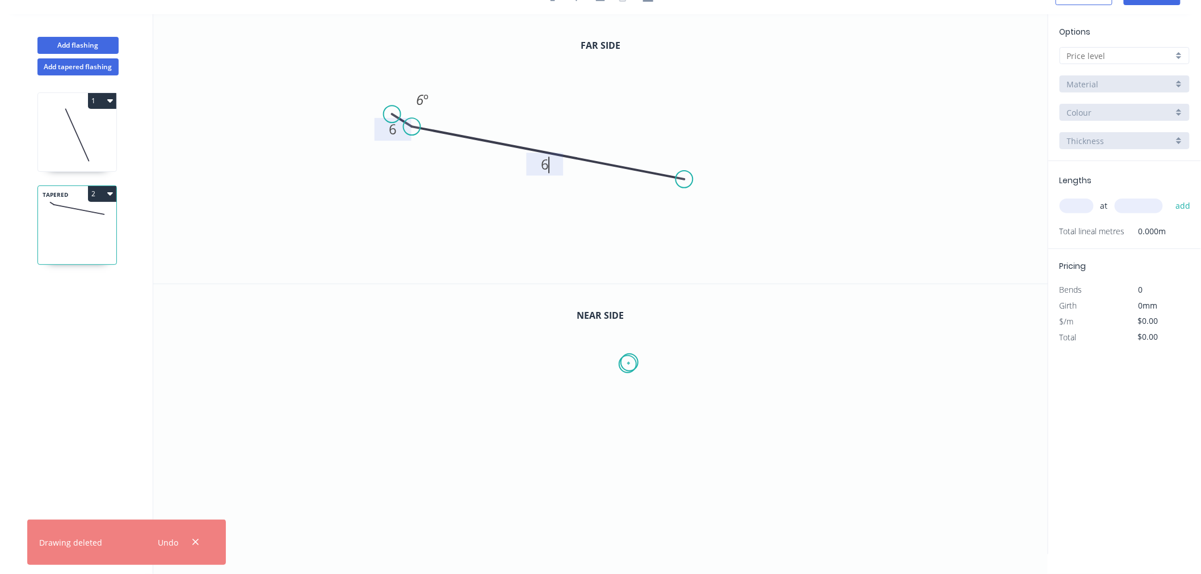
type input "$1.00"
click at [397, 427] on icon "0" at bounding box center [600, 419] width 895 height 270
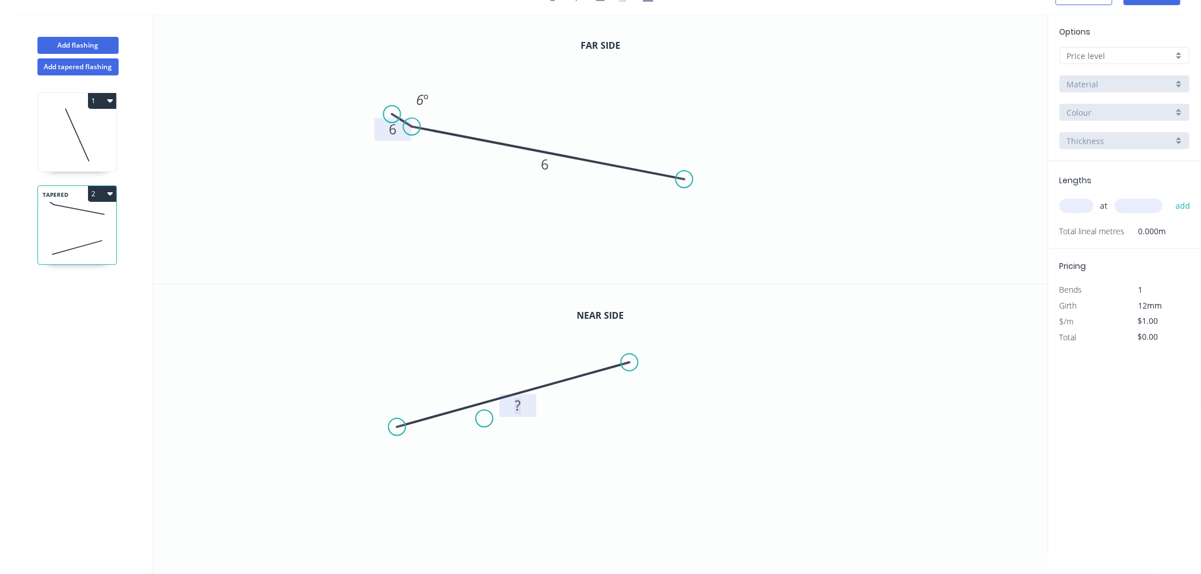
click at [519, 406] on tspan "?" at bounding box center [518, 405] width 6 height 19
drag, startPoint x: 727, startPoint y: 375, endPoint x: 1010, endPoint y: 326, distance: 287.9
click at [727, 375] on icon "0 5" at bounding box center [600, 419] width 895 height 270
click at [1077, 205] on input "text" at bounding box center [1077, 206] width 34 height 15
type input "3"
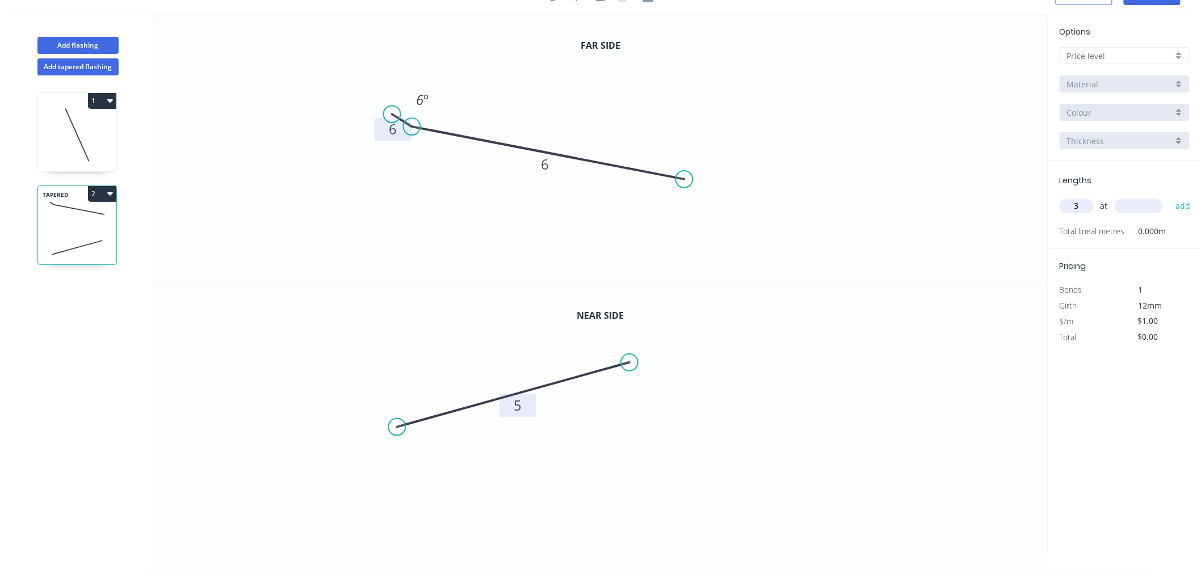
click at [1132, 199] on div "3 at add" at bounding box center [1126, 205] width 132 height 19
click at [1148, 206] on input "text" at bounding box center [1139, 206] width 48 height 15
type input "1234"
click at [1177, 203] on button "add" at bounding box center [1183, 205] width 27 height 19
type input "$3.70"
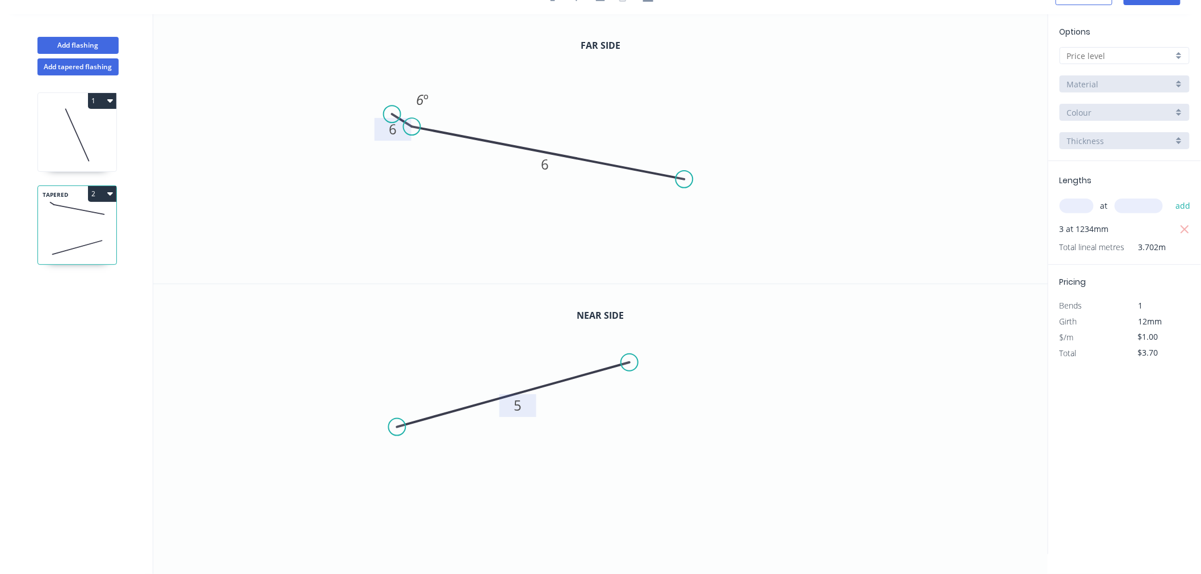
click at [1103, 57] on input "text" at bounding box center [1120, 56] width 106 height 12
click at [1098, 76] on div "A" at bounding box center [1124, 78] width 129 height 20
type input "A"
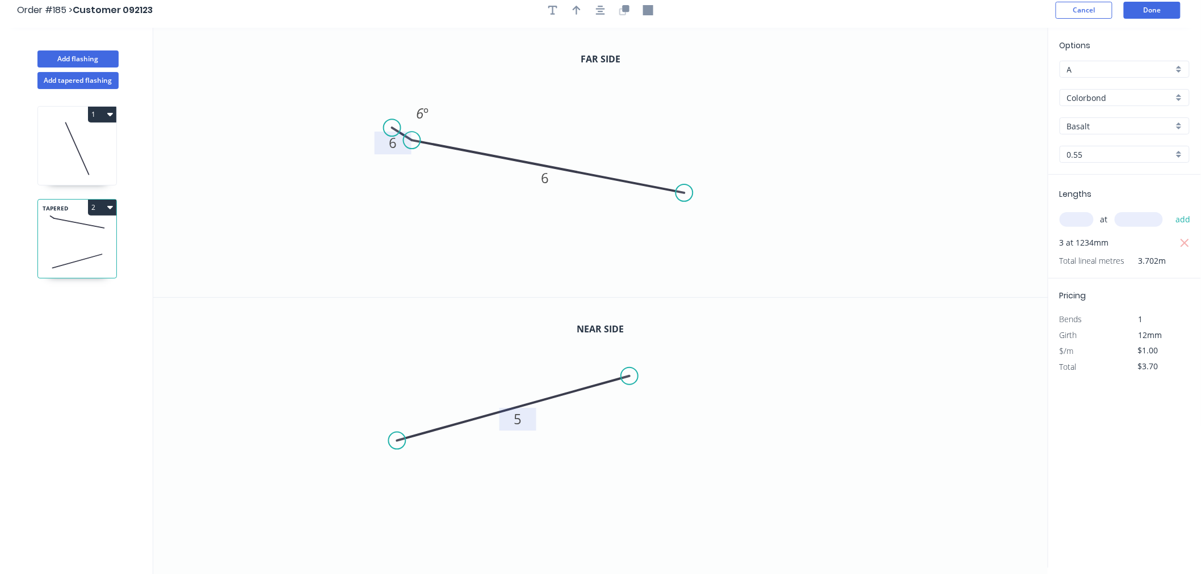
scroll to position [0, 0]
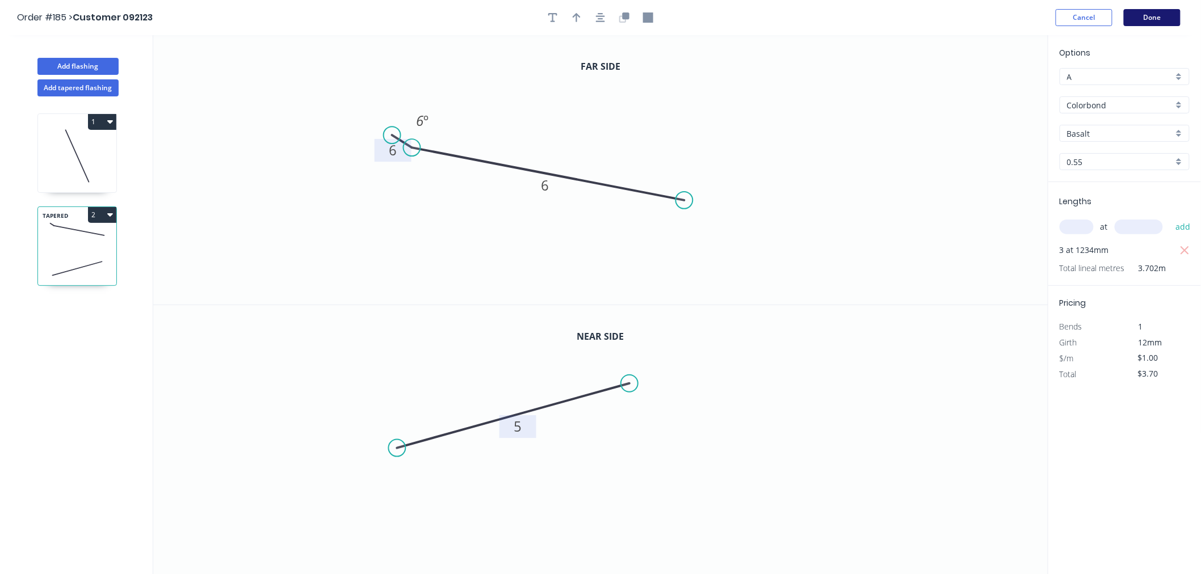
click at [1156, 17] on button "Done" at bounding box center [1152, 17] width 57 height 17
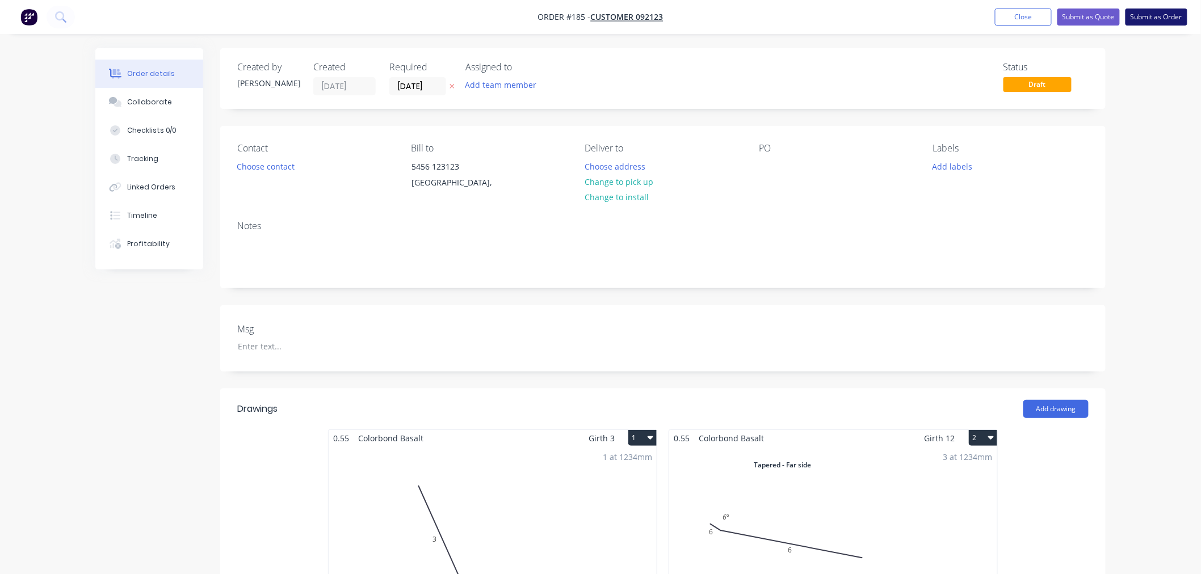
drag, startPoint x: 1186, startPoint y: 15, endPoint x: 1172, endPoint y: 13, distance: 14.4
click at [1185, 15] on button "Submit as Order" at bounding box center [1157, 17] width 62 height 17
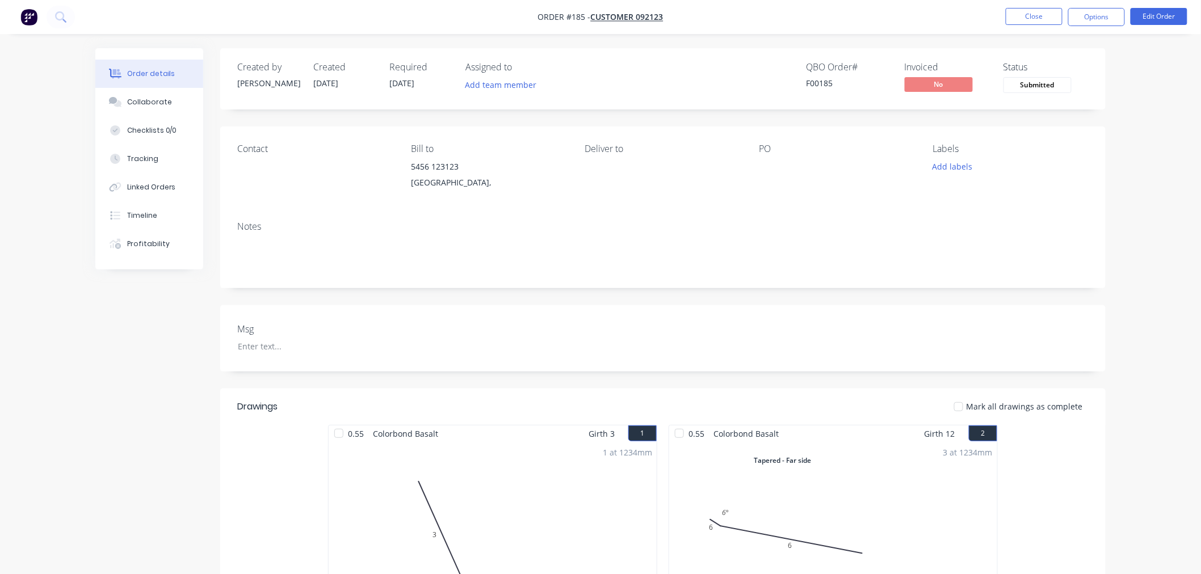
click at [1002, 18] on ul "Close Options Edit Order" at bounding box center [1096, 17] width 209 height 18
click at [1026, 10] on button "Close" at bounding box center [1034, 16] width 57 height 17
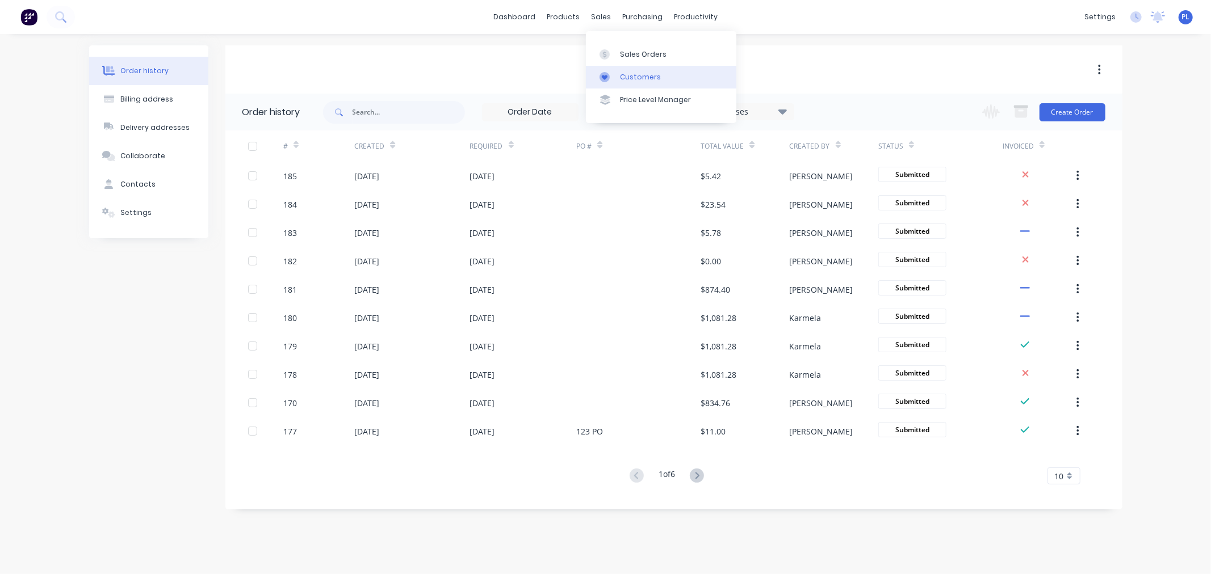
click at [625, 78] on div "Customers" at bounding box center [640, 77] width 41 height 10
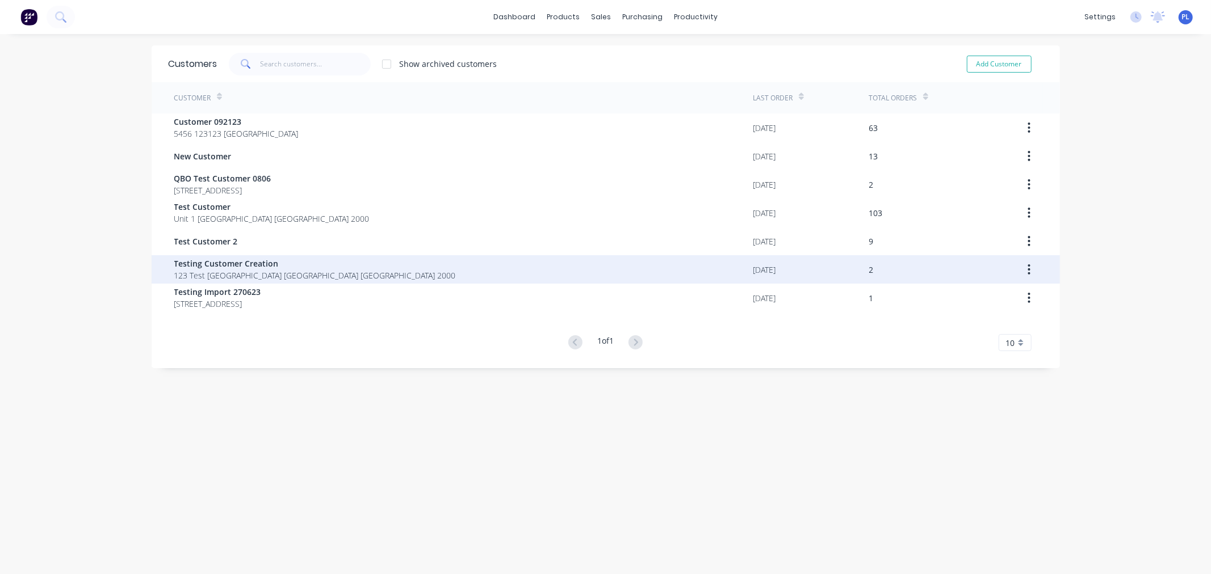
click at [242, 282] on div "Testing Customer Creation 123 Test [GEOGRAPHIC_DATA] [GEOGRAPHIC_DATA] [GEOGRAP…" at bounding box center [463, 269] width 579 height 28
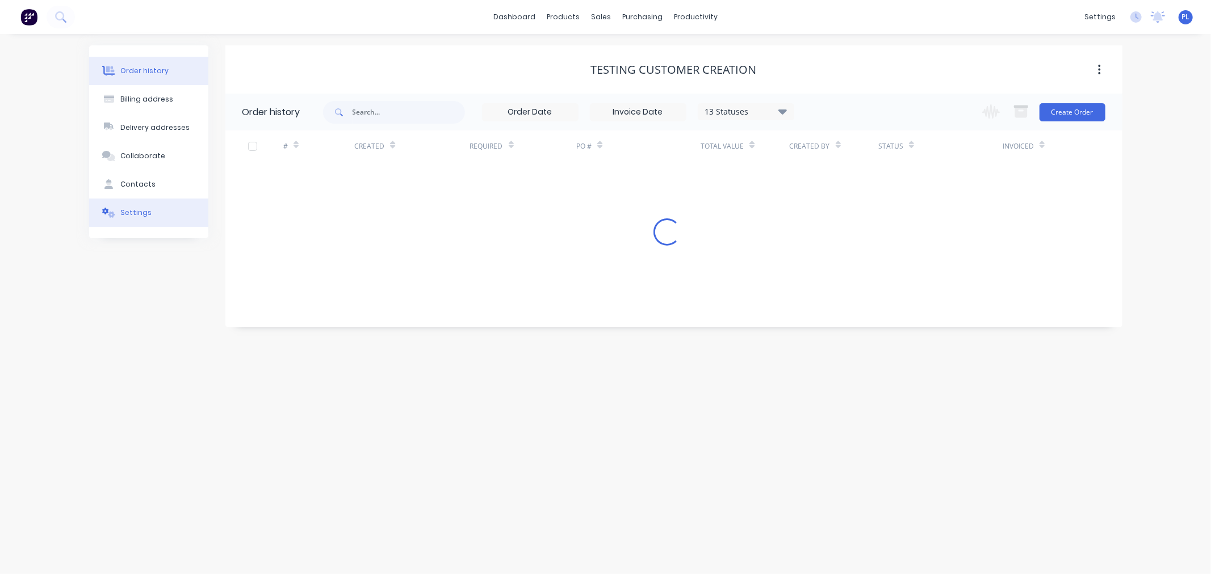
click at [140, 207] on button "Settings" at bounding box center [148, 213] width 119 height 28
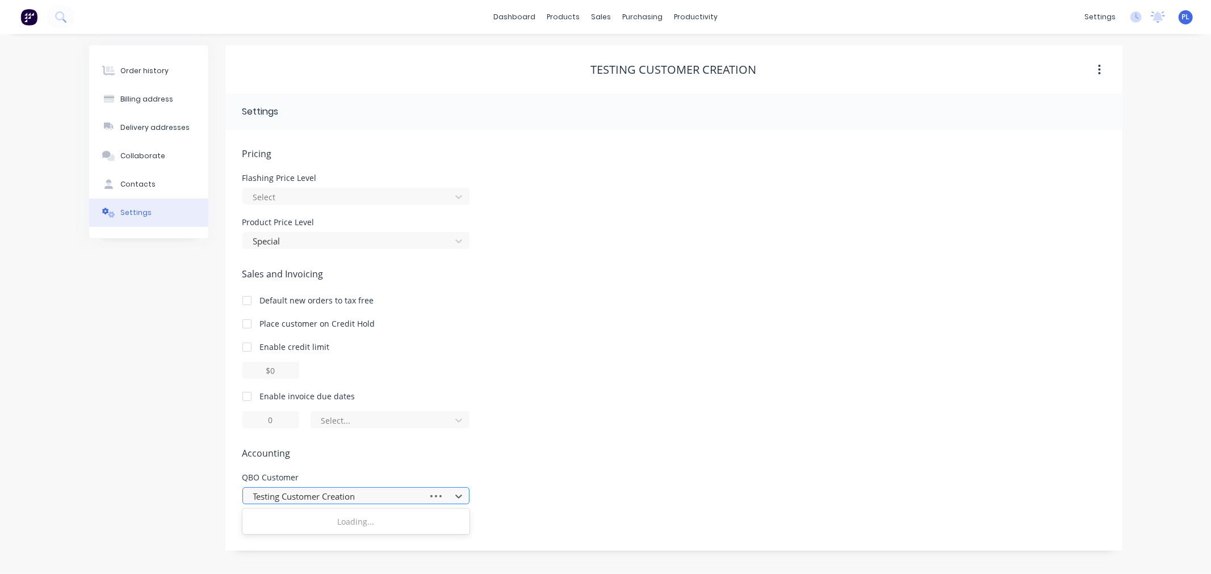
click at [418, 491] on div at bounding box center [337, 497] width 170 height 14
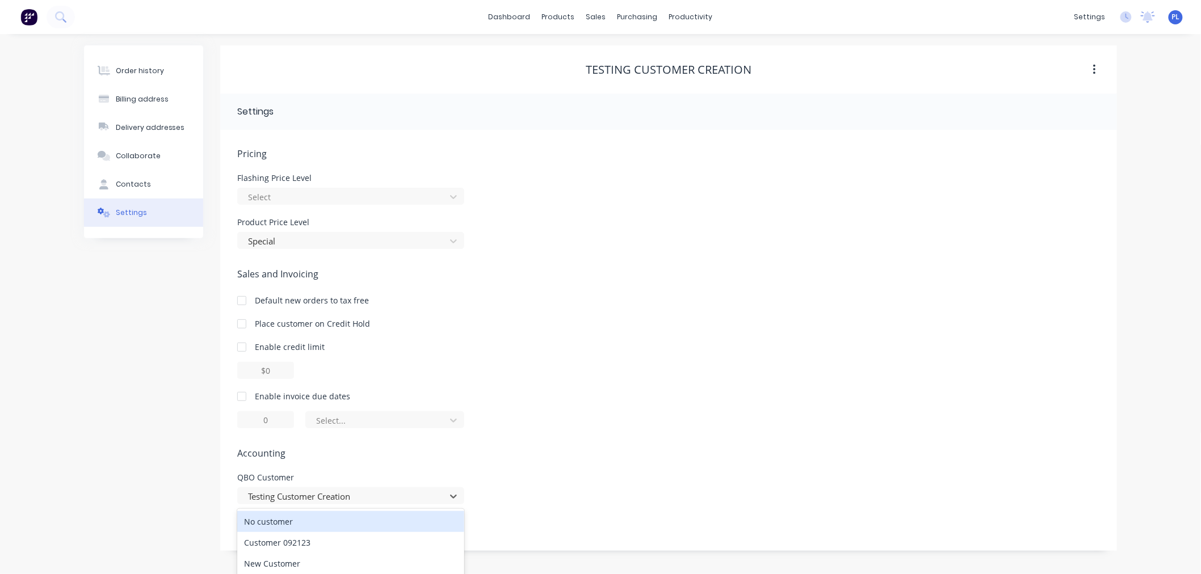
click at [322, 523] on div "No customer" at bounding box center [350, 521] width 227 height 21
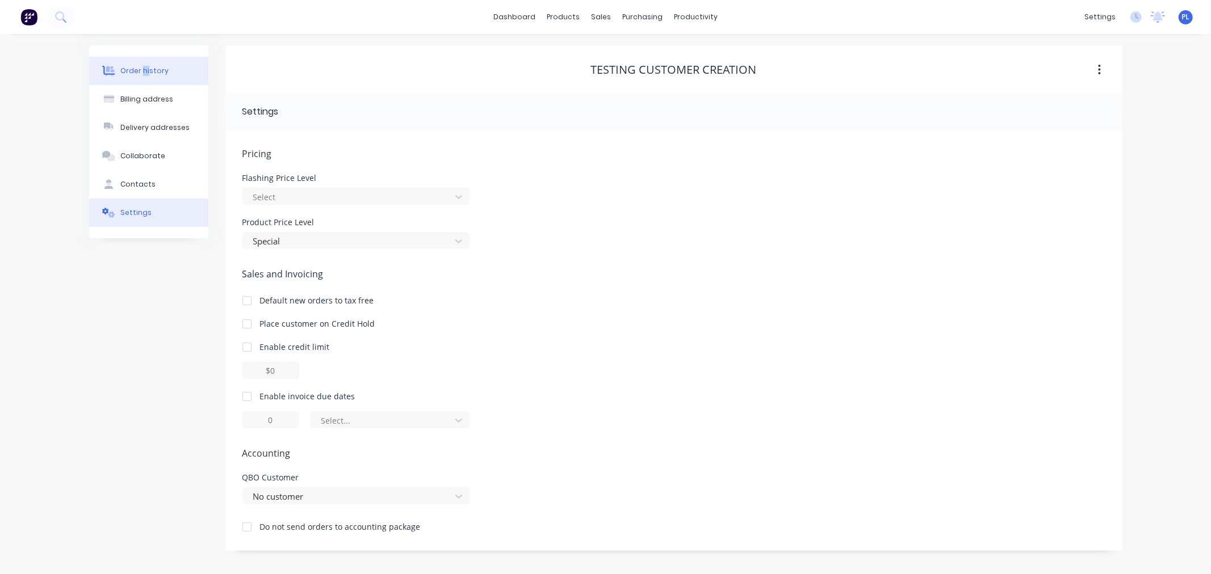
drag, startPoint x: 144, startPoint y: 62, endPoint x: 148, endPoint y: 73, distance: 11.2
click at [148, 72] on div "Order history Billing address Delivery addresses Collaborate Contacts Settings" at bounding box center [148, 141] width 119 height 193
click at [150, 75] on div "Order history" at bounding box center [144, 71] width 48 height 10
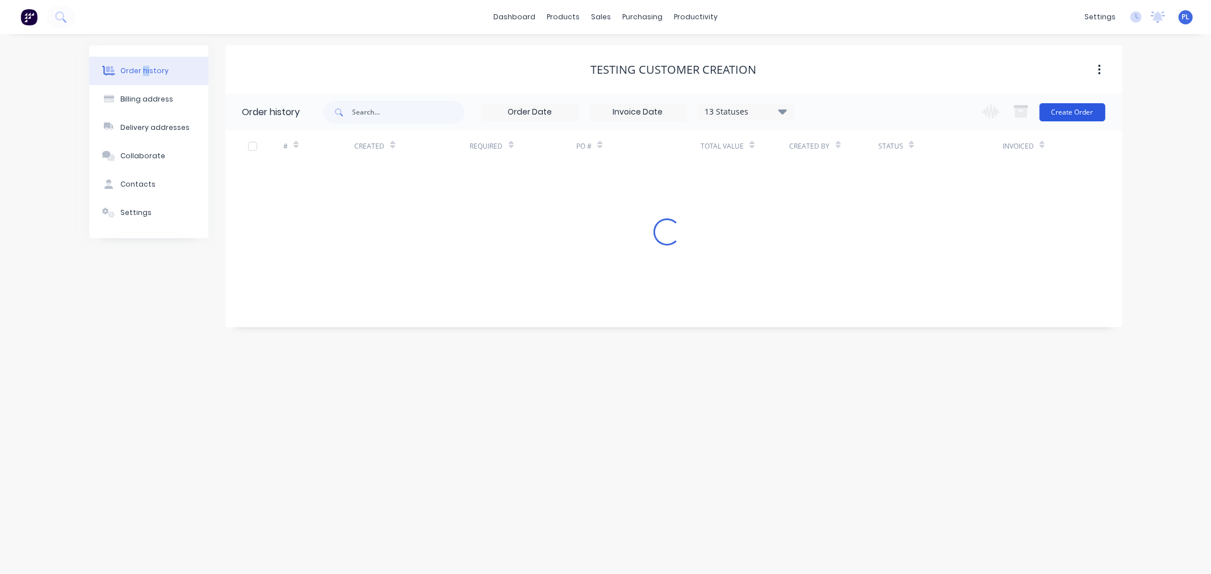
click at [1079, 112] on button "Create Order" at bounding box center [1072, 112] width 66 height 18
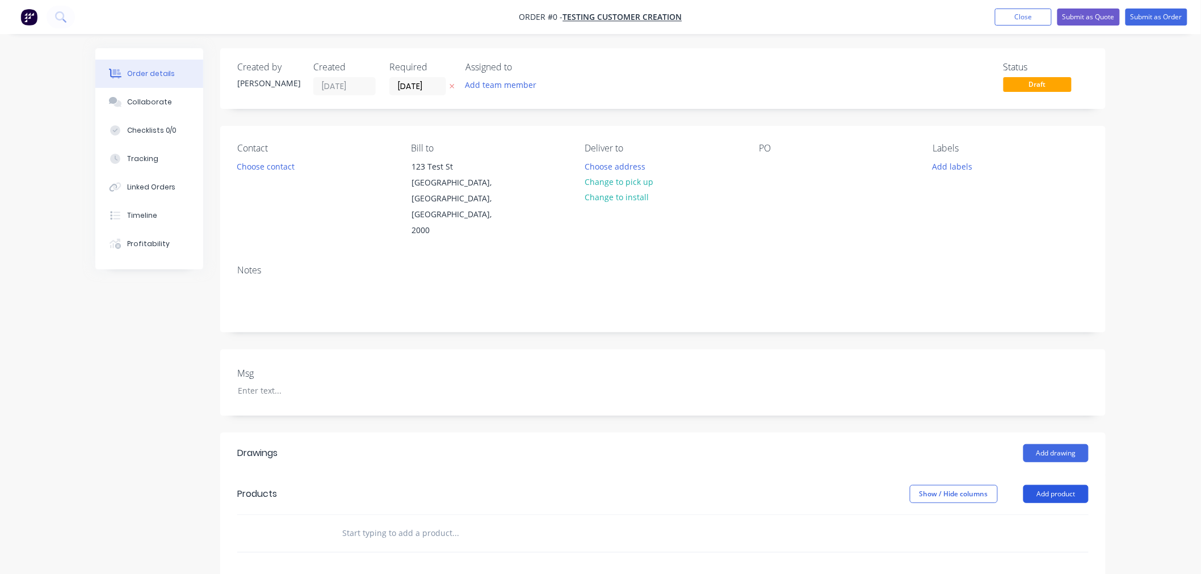
click at [1040, 485] on button "Add product" at bounding box center [1055, 494] width 65 height 18
click at [1019, 538] on div "Basic product" at bounding box center [1034, 546] width 87 height 16
click at [833, 538] on div at bounding box center [817, 564] width 70 height 52
type input "$5.00"
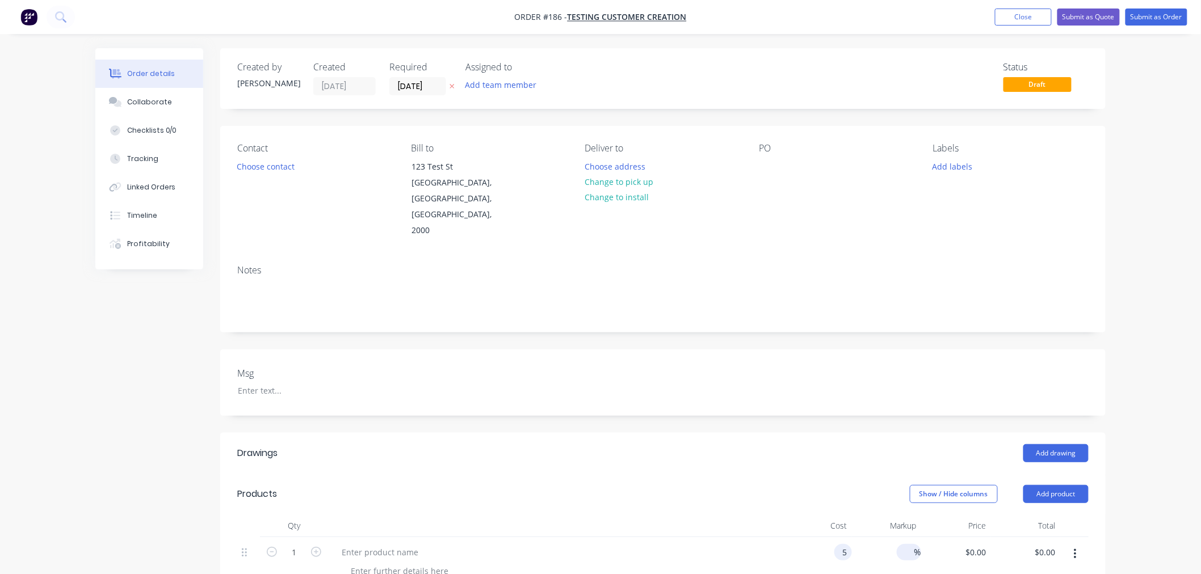
type input "$5.00"
click at [901, 544] on div "%" at bounding box center [909, 552] width 24 height 16
type input "5"
type input "$5.25"
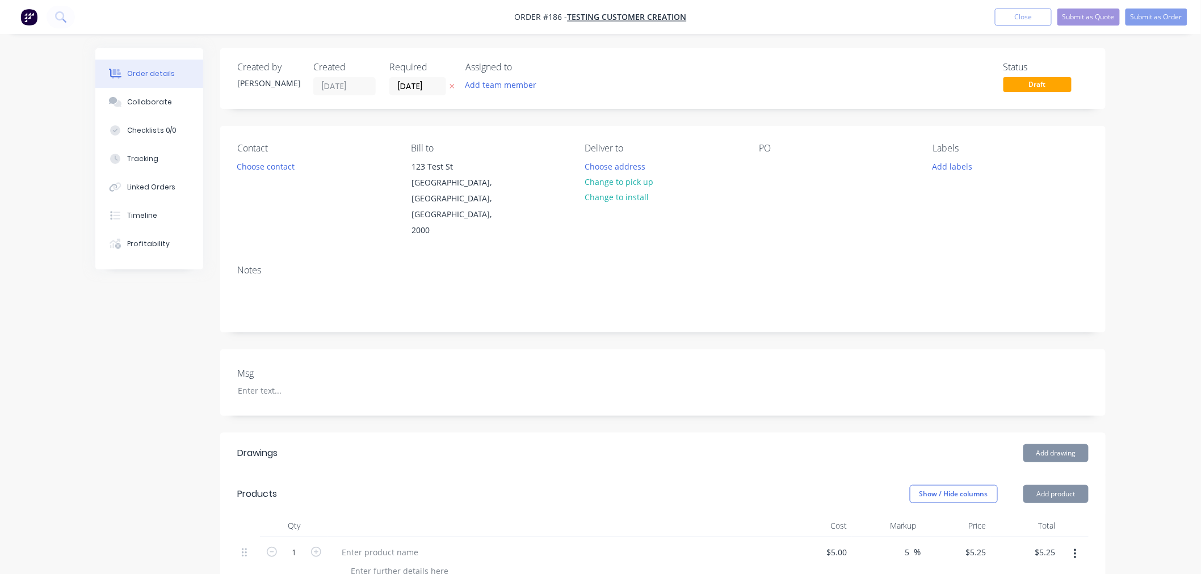
click at [843, 366] on div "Msg" at bounding box center [662, 383] width 885 height 66
click at [1160, 11] on button "Submit as Order" at bounding box center [1157, 17] width 62 height 17
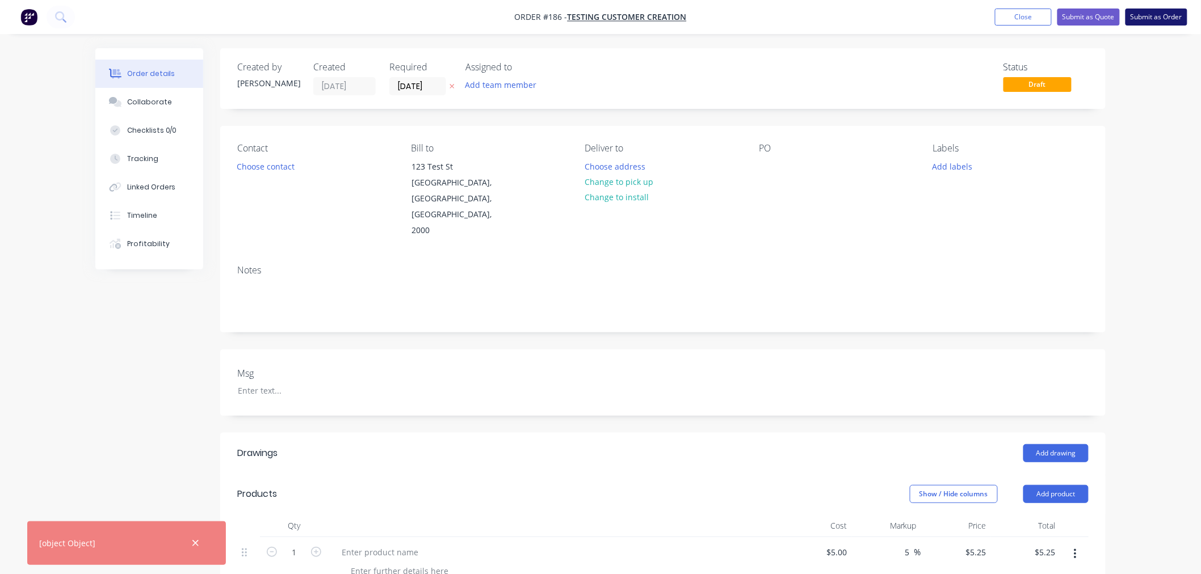
click at [1150, 19] on button "Submit as Order" at bounding box center [1157, 17] width 62 height 17
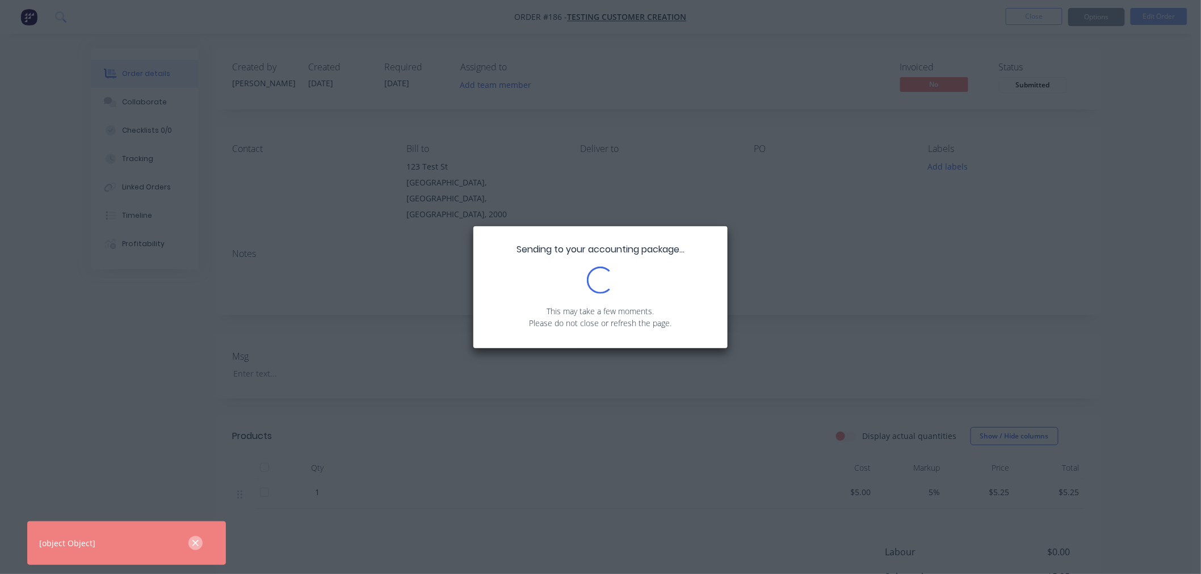
click at [201, 541] on button "button" at bounding box center [195, 543] width 14 height 14
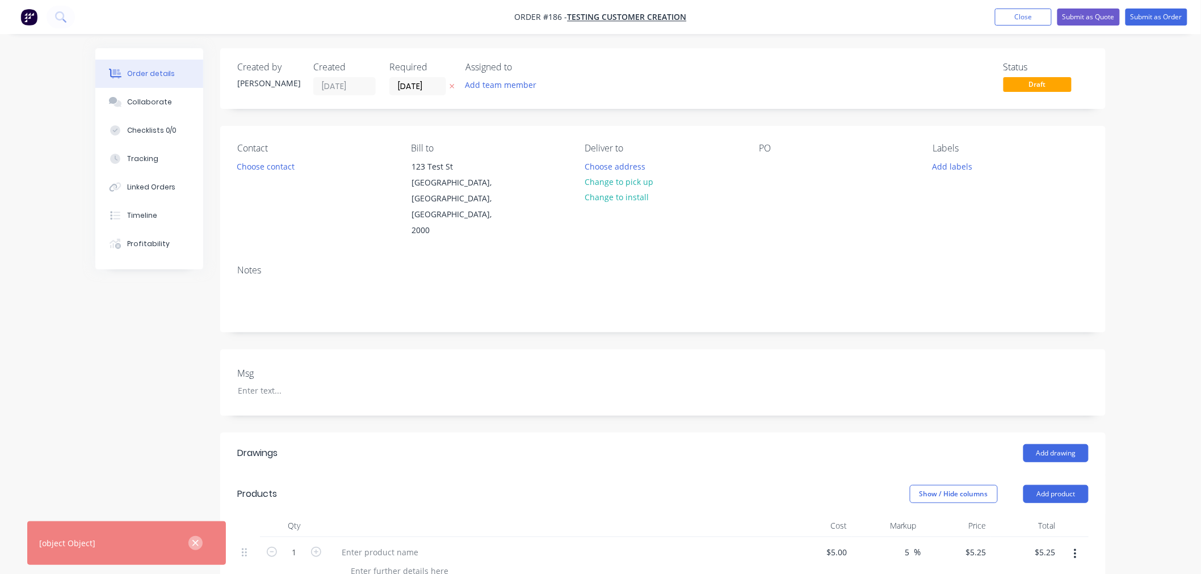
click at [196, 536] on button "button" at bounding box center [195, 543] width 14 height 14
